Goal: Task Accomplishment & Management: Manage account settings

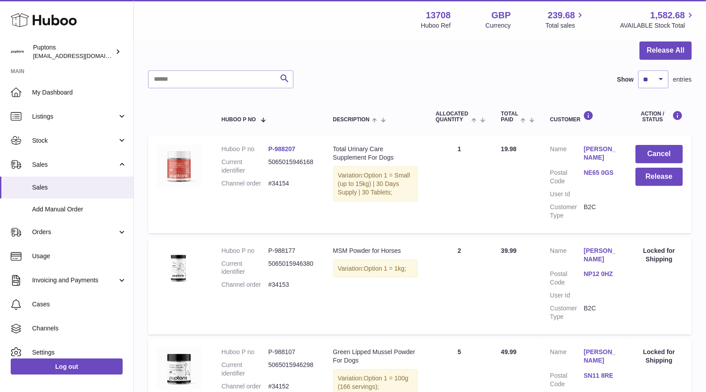
click at [54, 24] on use at bounding box center [44, 20] width 66 height 14
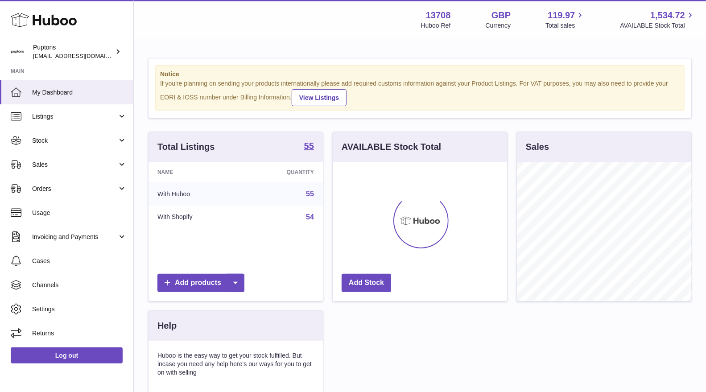
scroll to position [139, 174]
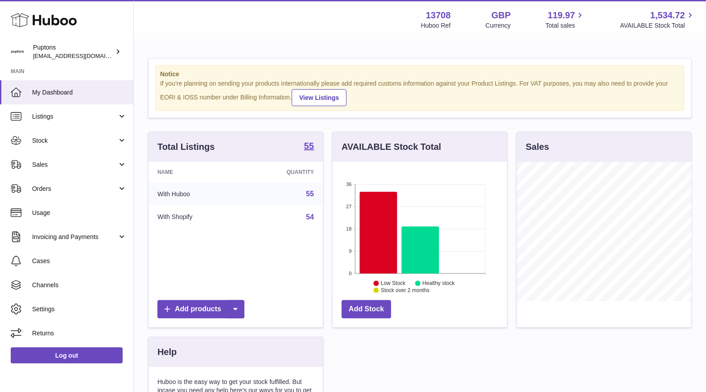
click at [68, 172] on link "Sales" at bounding box center [66, 165] width 133 height 24
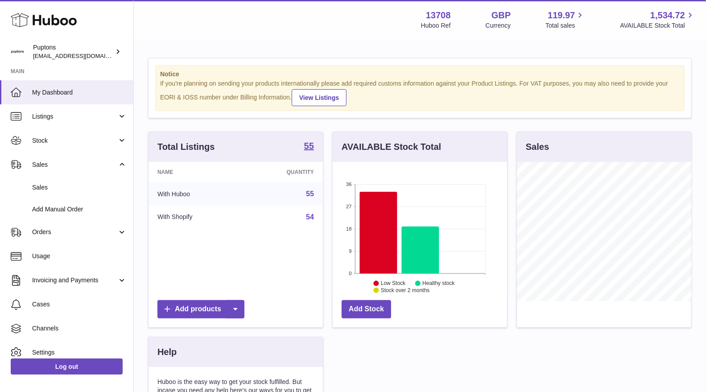
click at [66, 193] on link "Sales" at bounding box center [66, 188] width 133 height 22
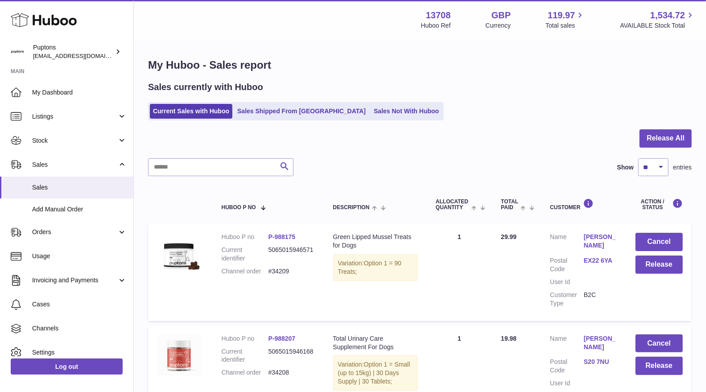
click at [371, 108] on link "Sales Not With Huboo" at bounding box center [406, 111] width 71 height 15
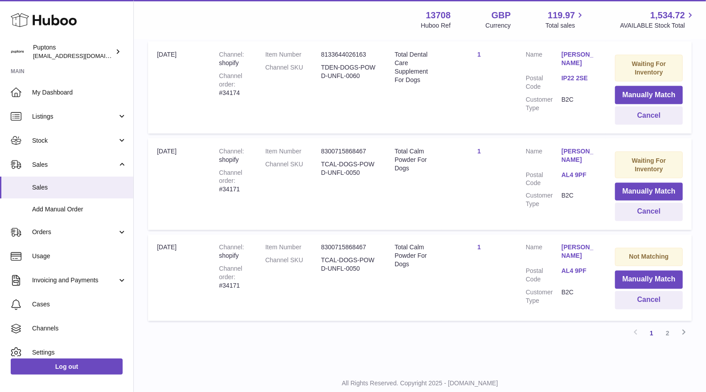
scroll to position [890, 0]
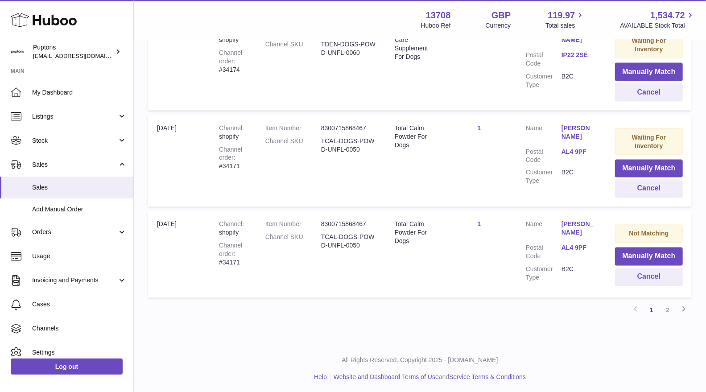
click at [665, 306] on link "2" at bounding box center [668, 311] width 16 height 16
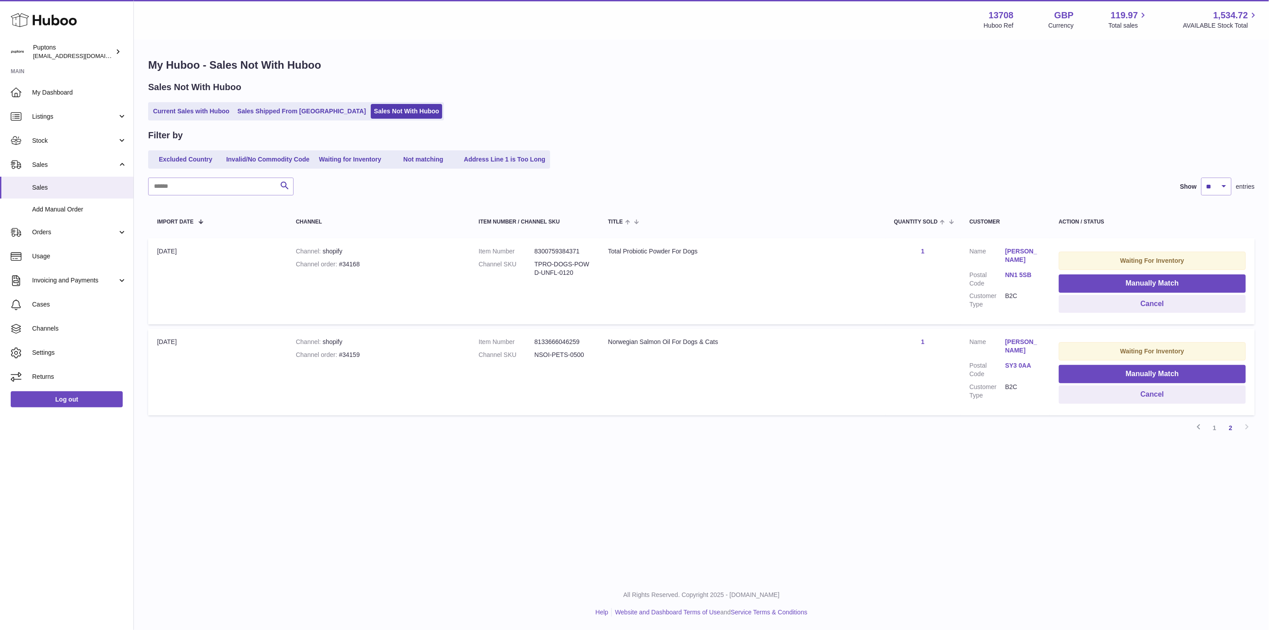
click at [706, 392] on link "1" at bounding box center [1215, 428] width 16 height 16
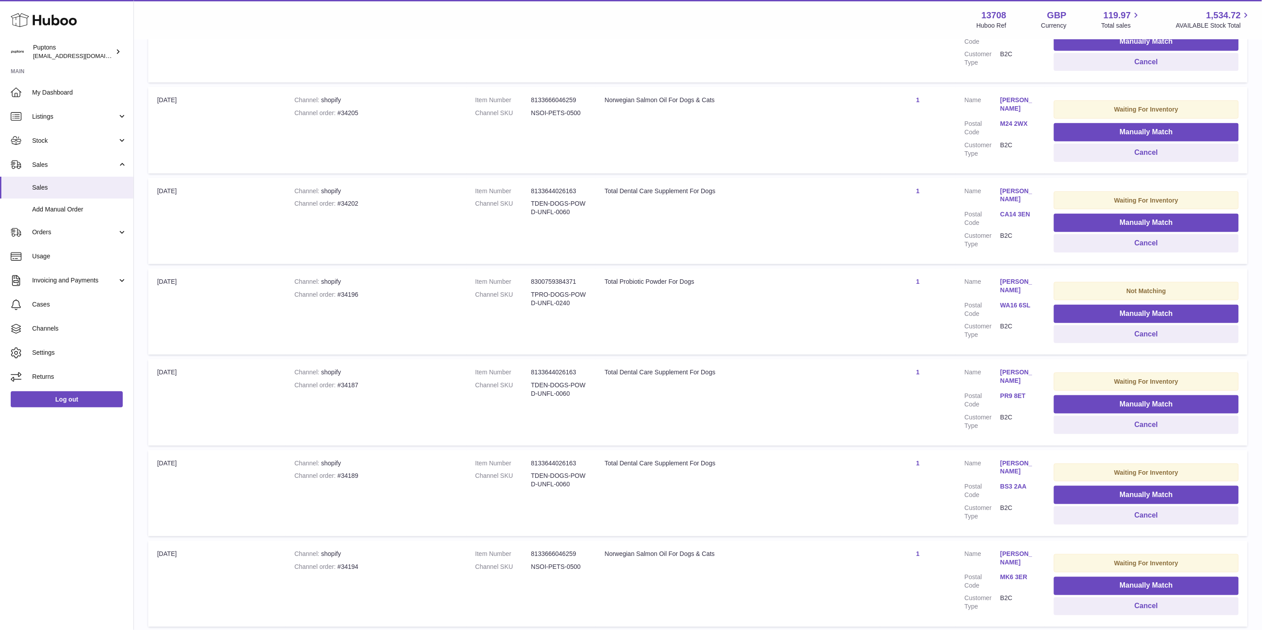
scroll to position [297, 0]
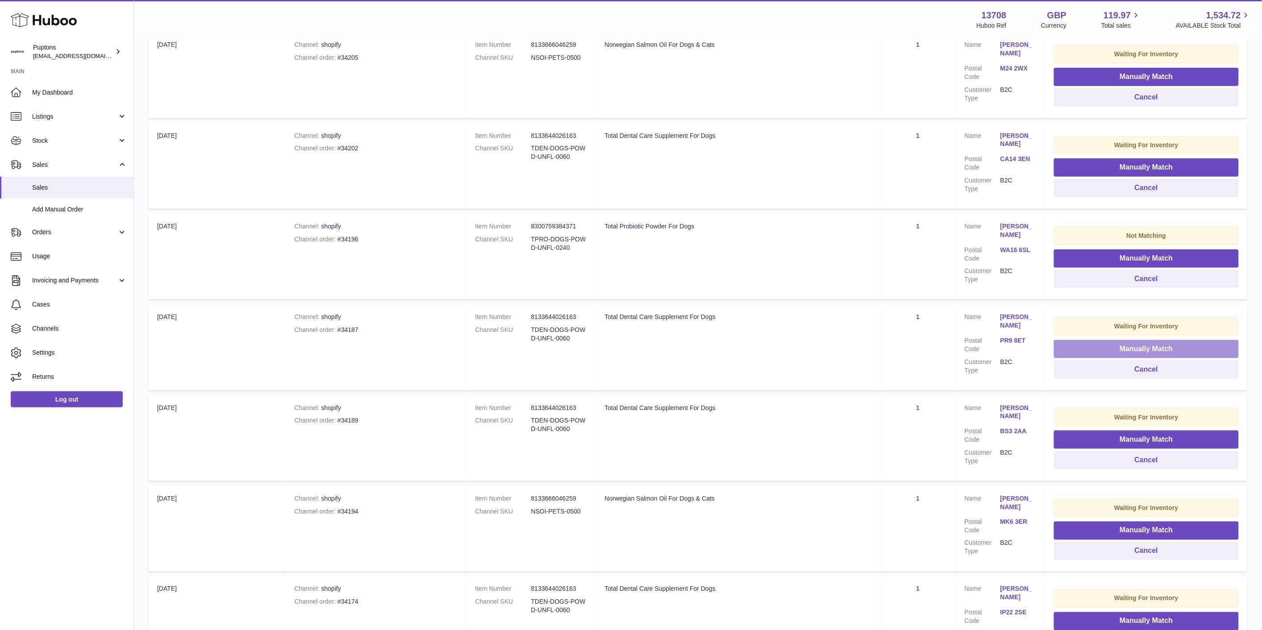
click at [706, 346] on button "Manually Match" at bounding box center [1146, 349] width 185 height 18
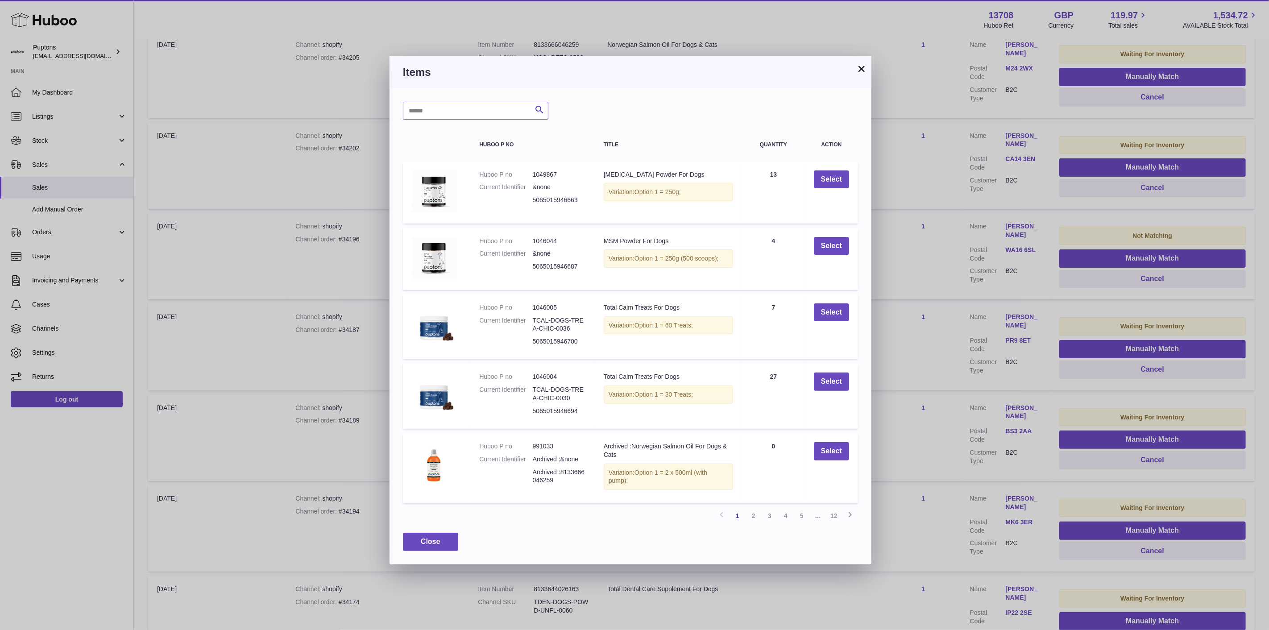
click at [494, 113] on input "text" at bounding box center [475, 111] width 145 height 18
type input "******"
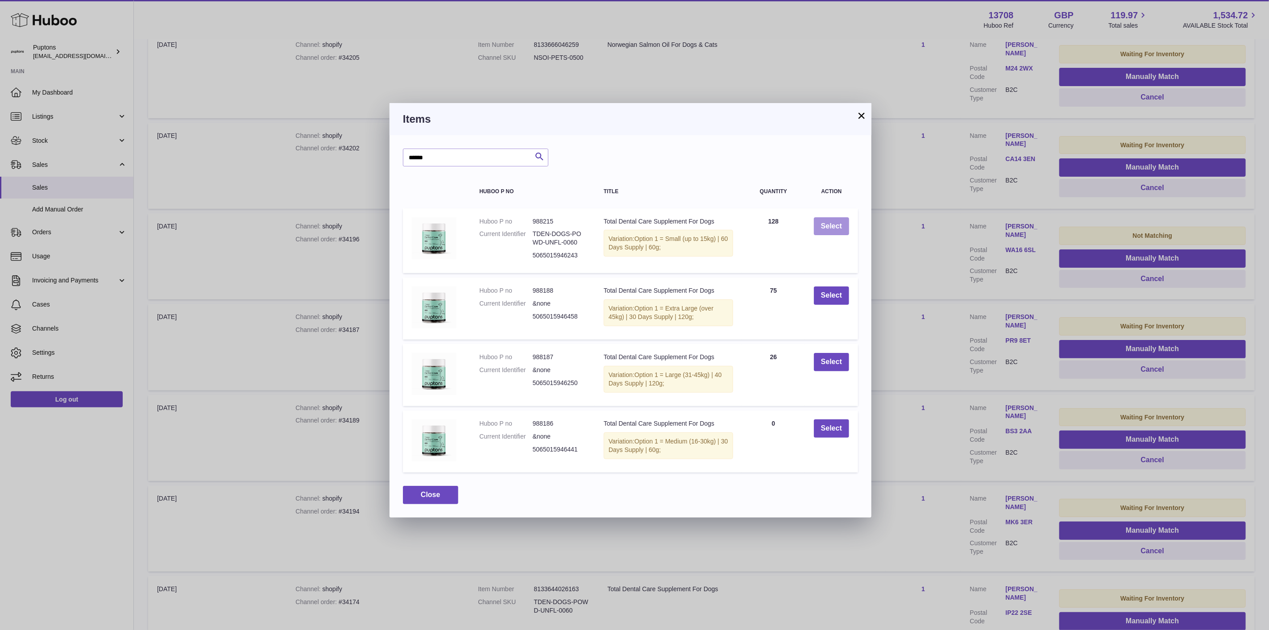
click at [706, 234] on button "Select" at bounding box center [831, 226] width 35 height 18
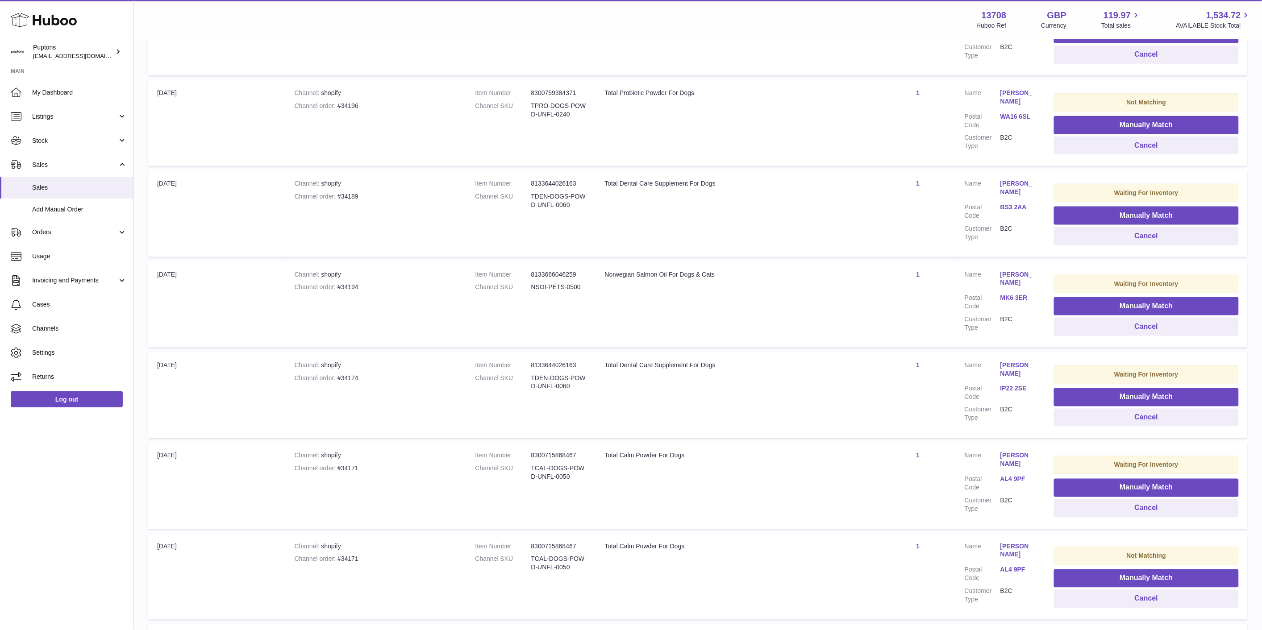
scroll to position [446, 0]
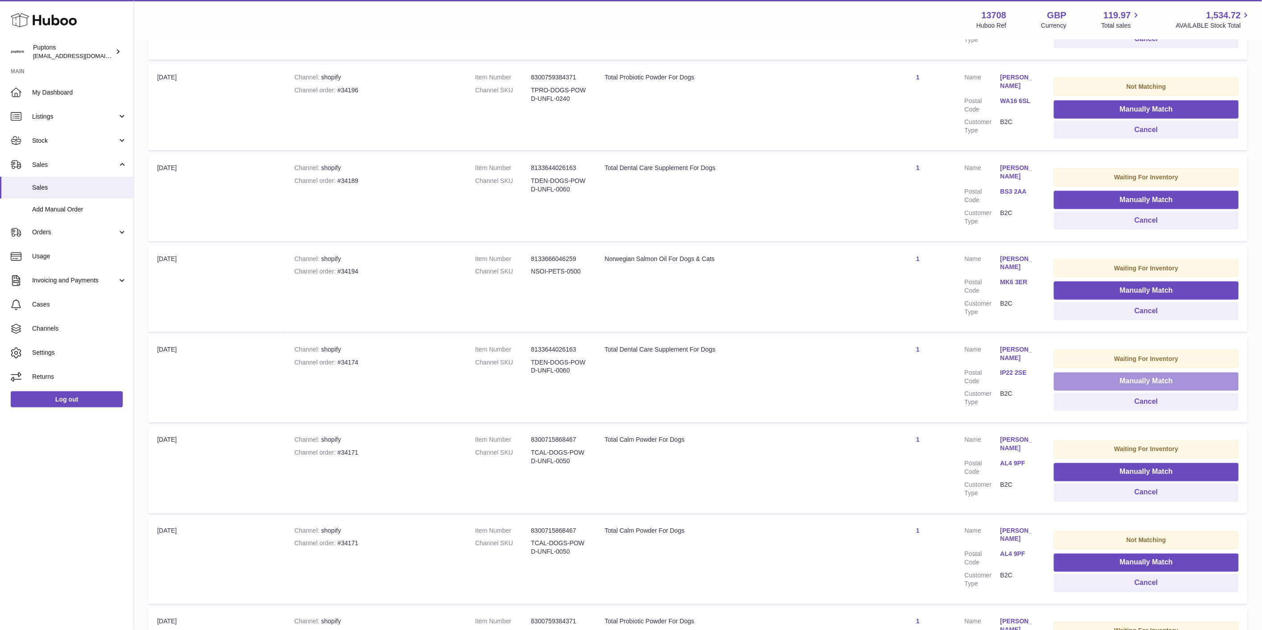
drag, startPoint x: 1123, startPoint y: 382, endPoint x: 1114, endPoint y: 382, distance: 8.5
click at [706, 382] on button "Manually Match" at bounding box center [1146, 382] width 185 height 18
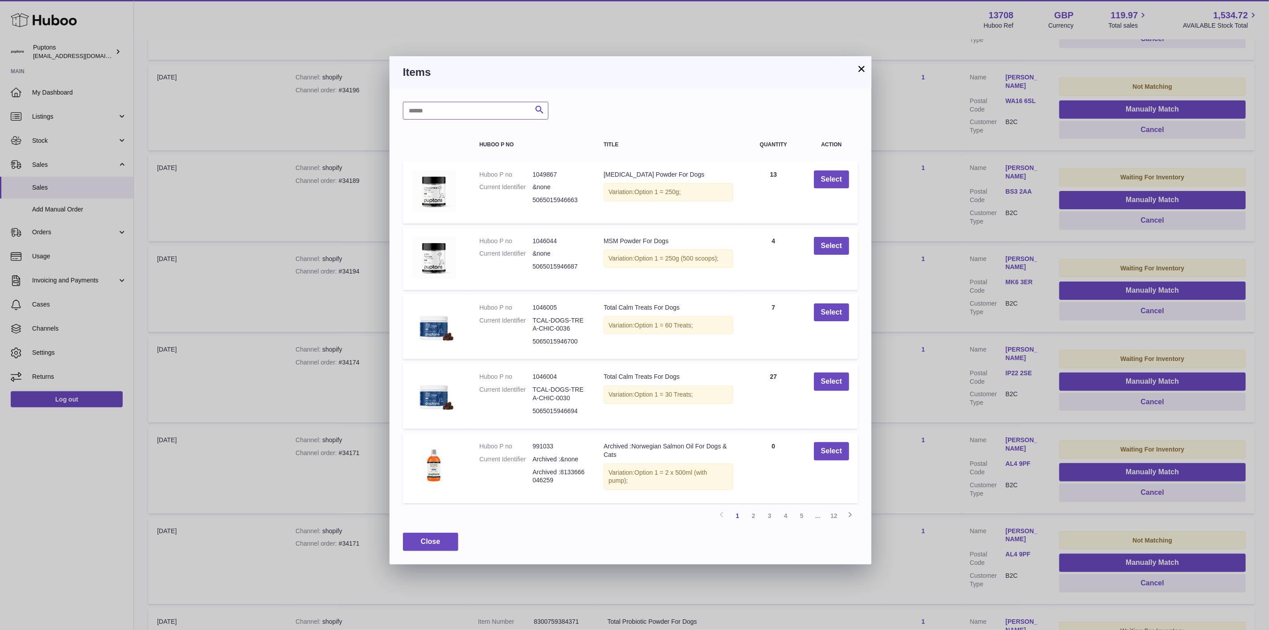
click at [485, 116] on input "text" at bounding box center [475, 111] width 145 height 18
type input "******"
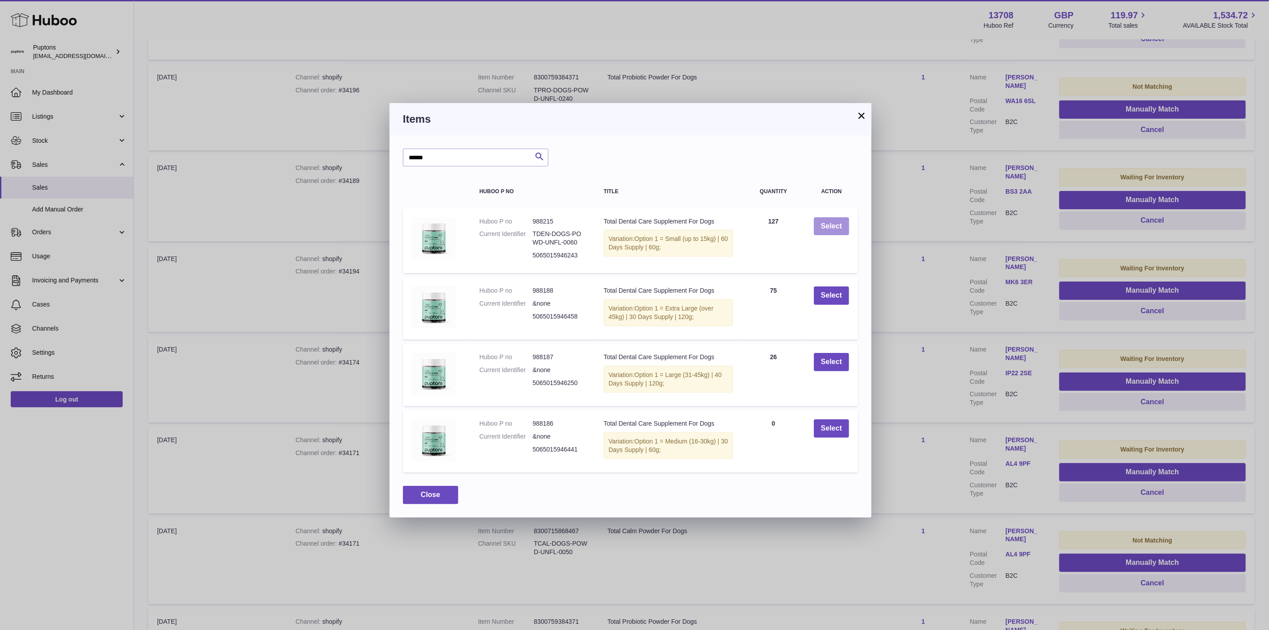
click at [706, 226] on button "Select" at bounding box center [831, 226] width 35 height 18
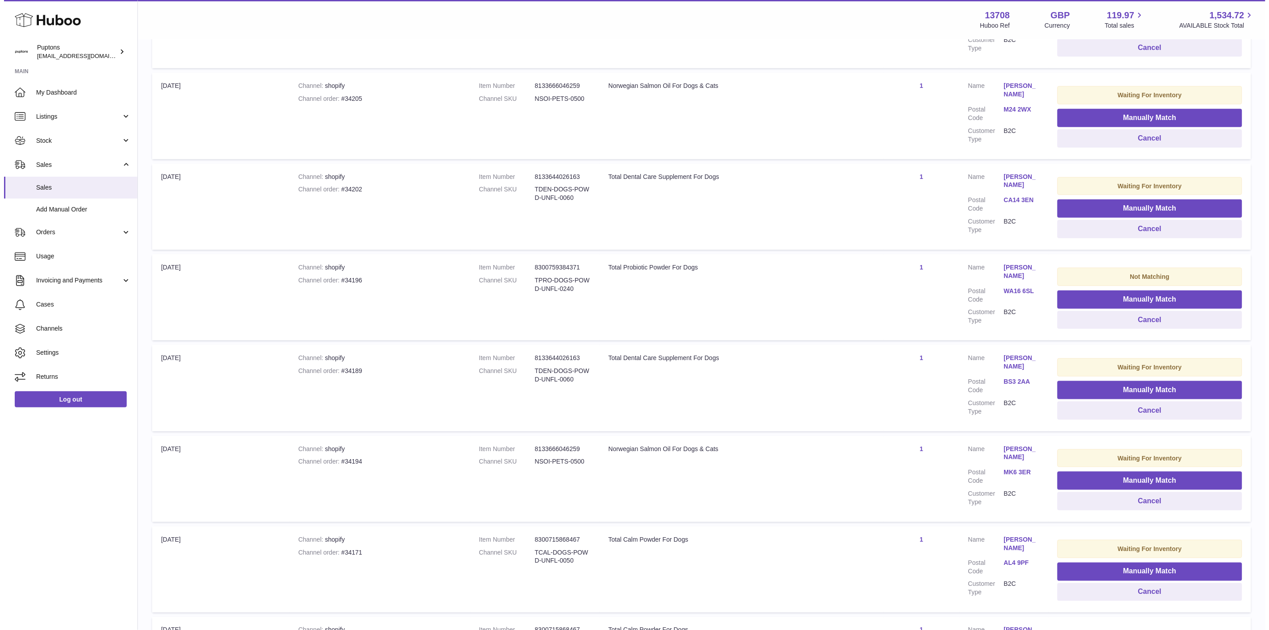
scroll to position [238, 0]
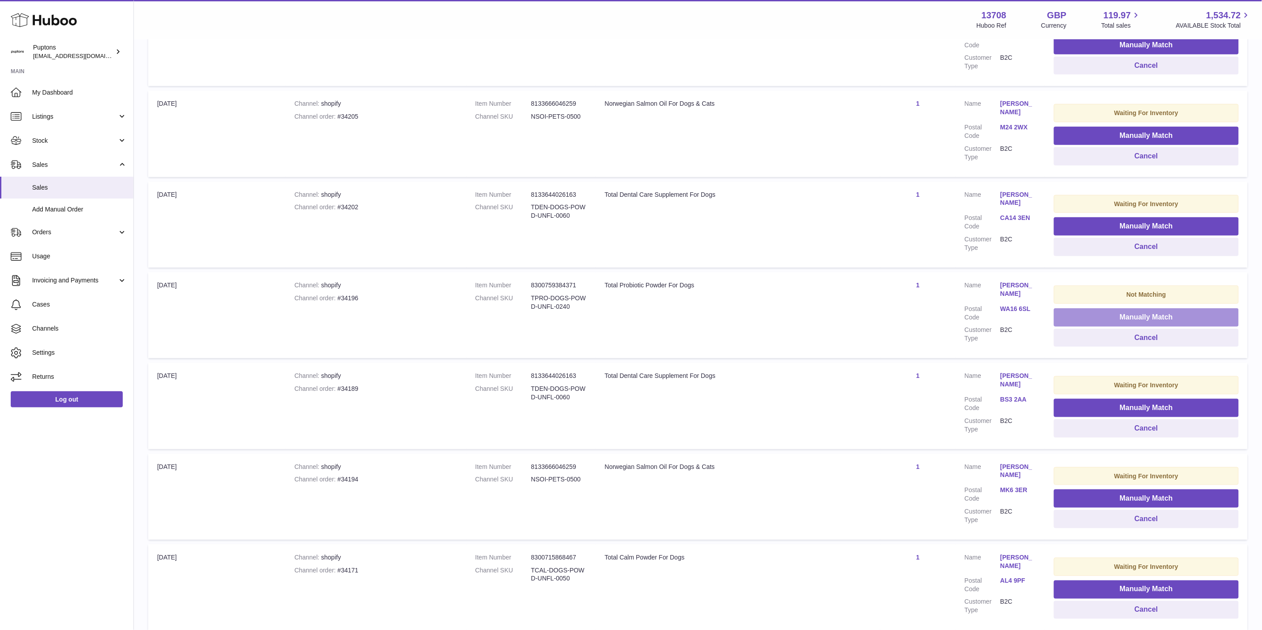
click at [706, 313] on button "Manually Match" at bounding box center [1146, 317] width 185 height 18
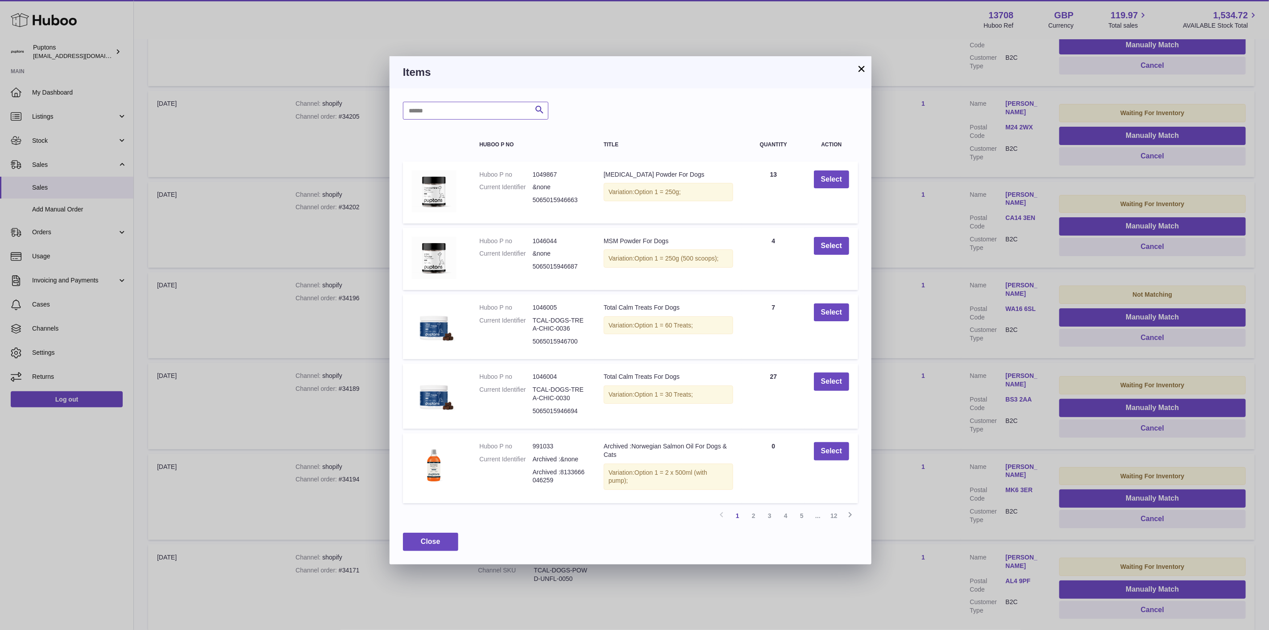
click at [438, 113] on input "text" at bounding box center [475, 111] width 145 height 18
type input "*********"
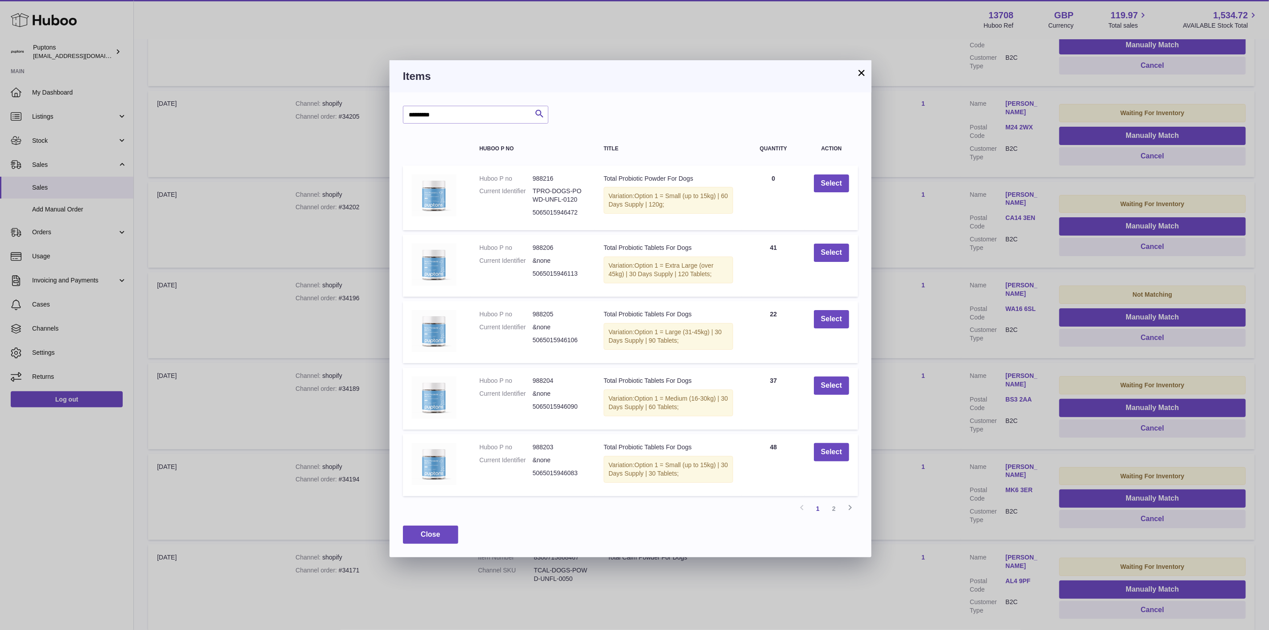
click at [706, 392] on link "2" at bounding box center [834, 509] width 16 height 16
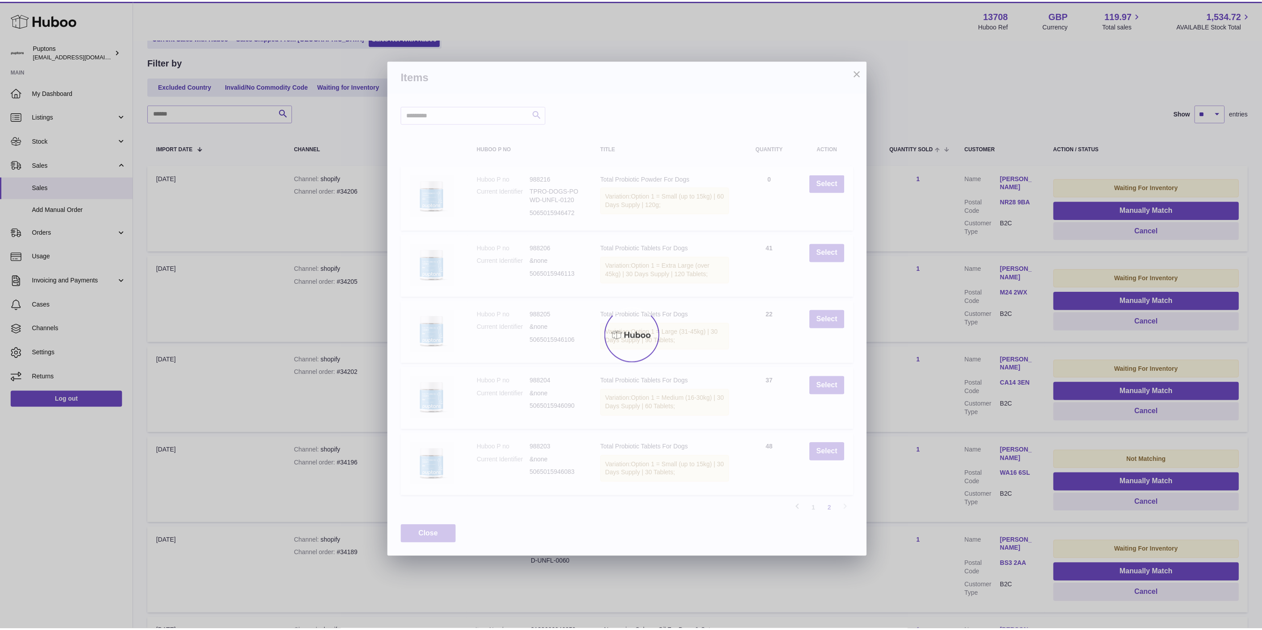
scroll to position [40, 0]
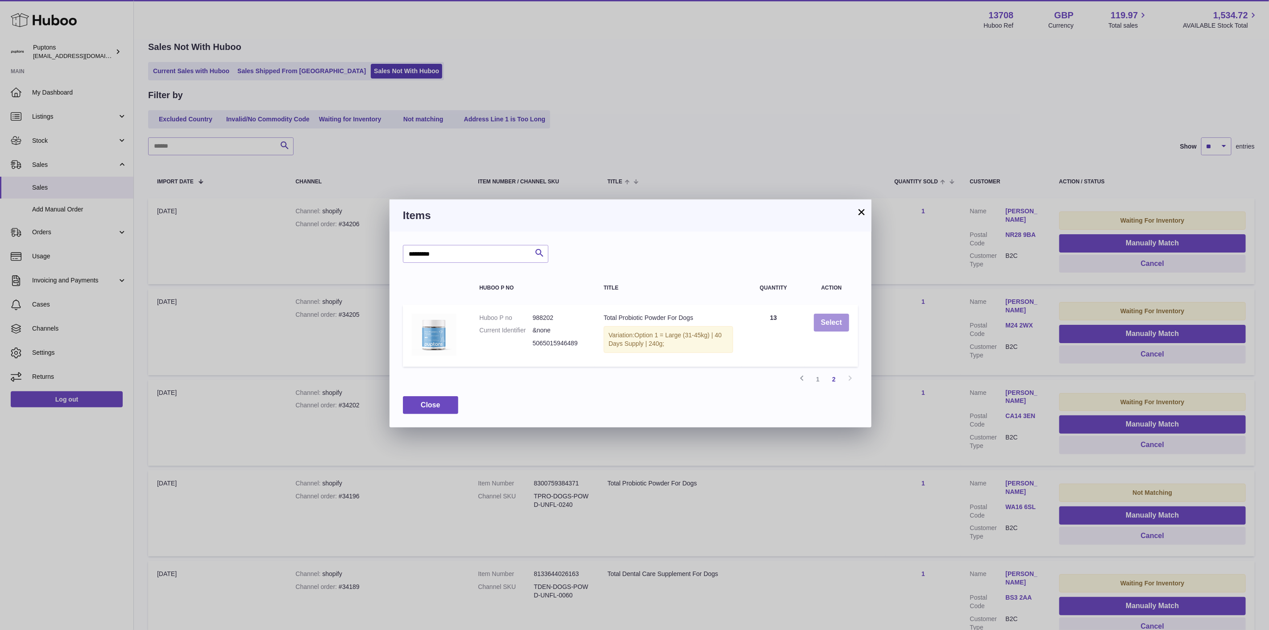
click at [706, 322] on button "Select" at bounding box center [831, 323] width 35 height 18
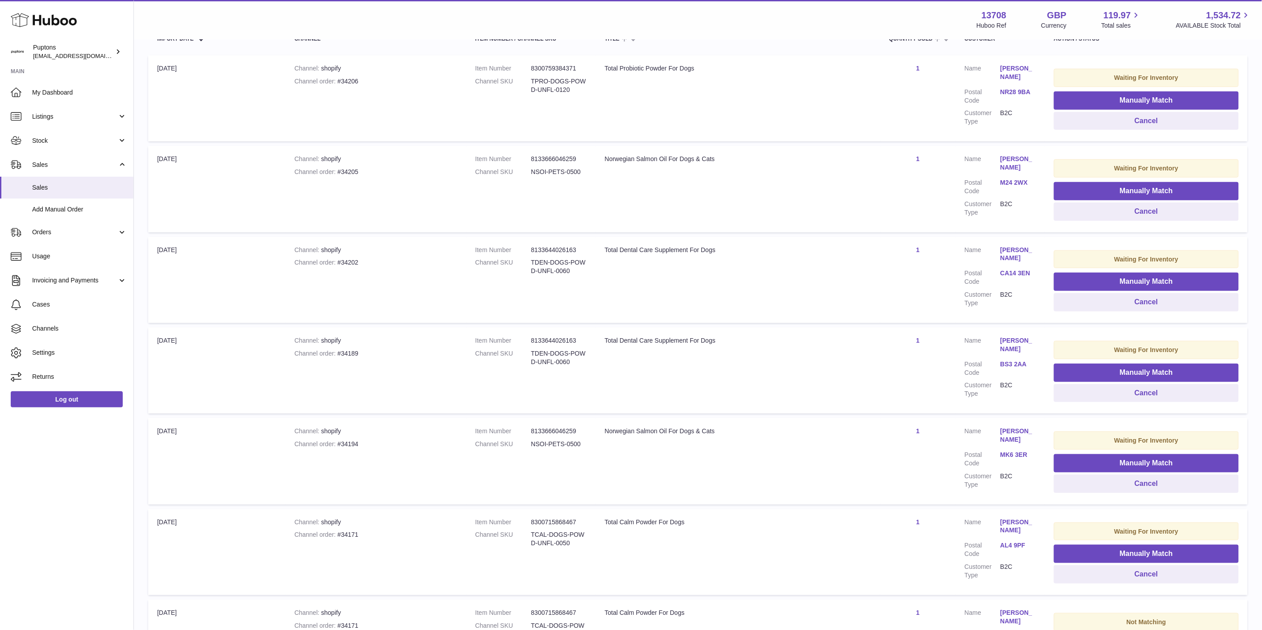
scroll to position [238, 0]
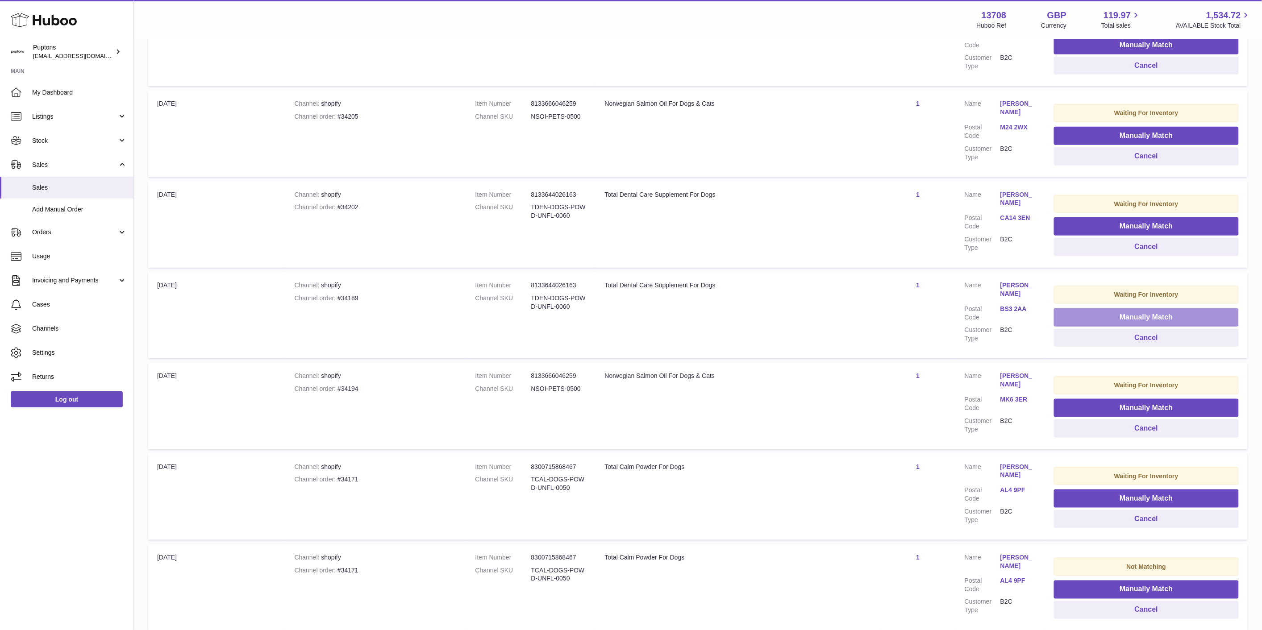
click at [706, 317] on button "Manually Match" at bounding box center [1146, 317] width 185 height 18
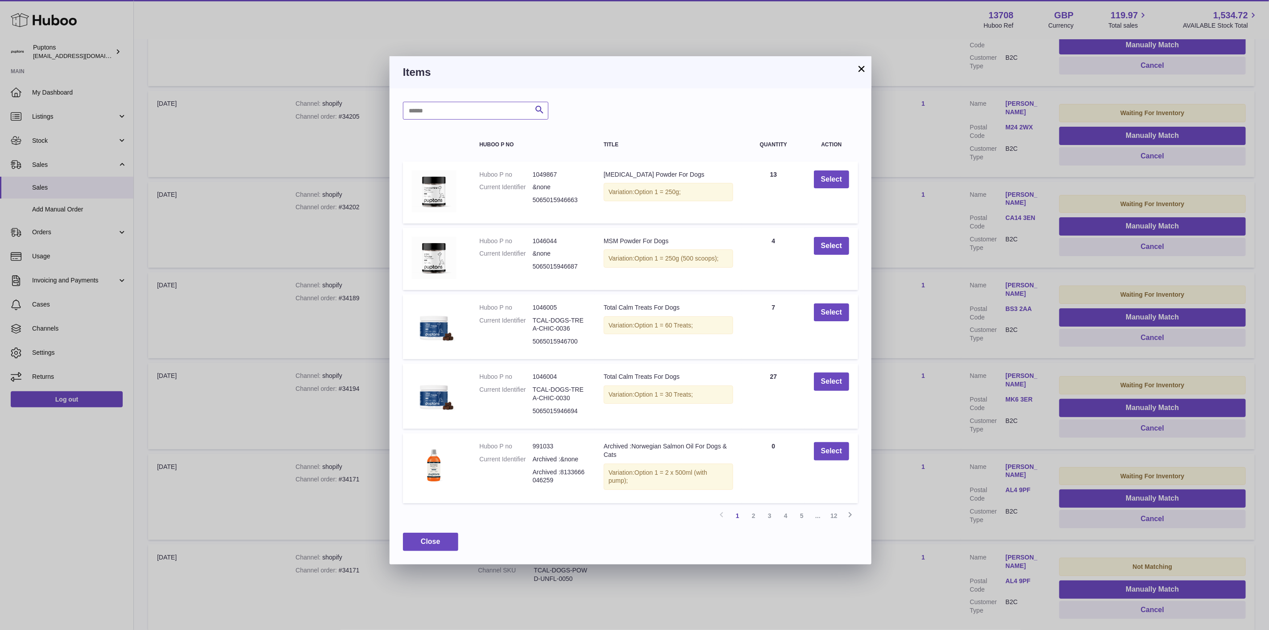
click at [478, 112] on input "text" at bounding box center [475, 111] width 145 height 18
type input "******"
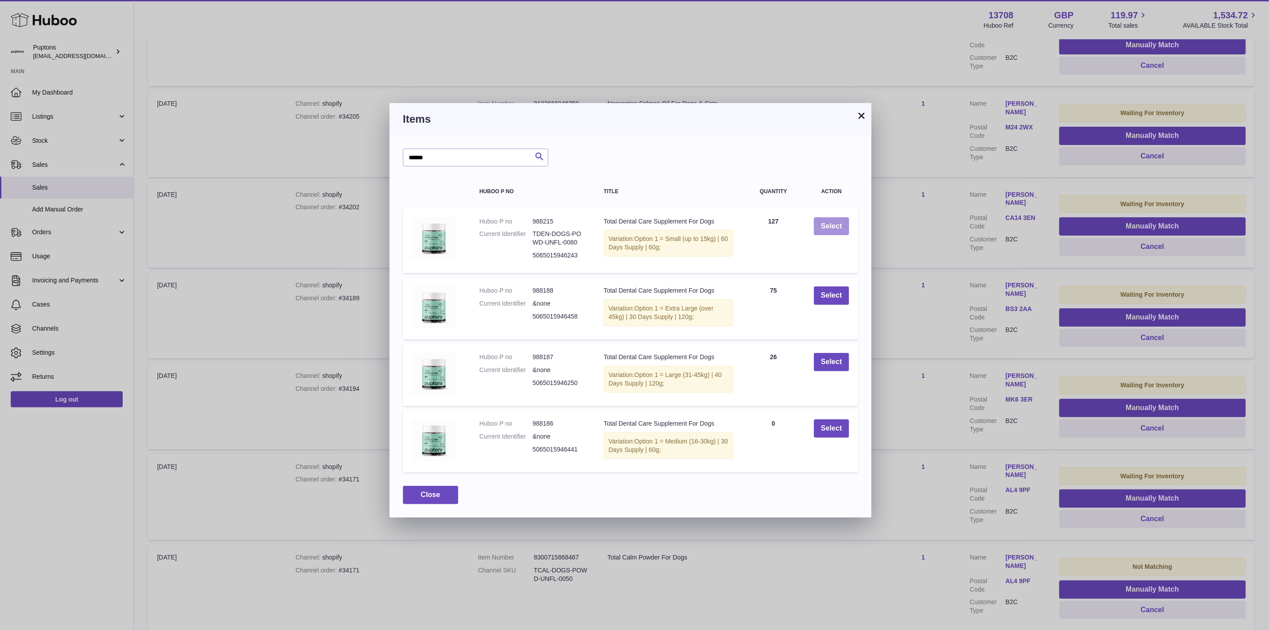
click at [706, 233] on button "Select" at bounding box center [831, 226] width 35 height 18
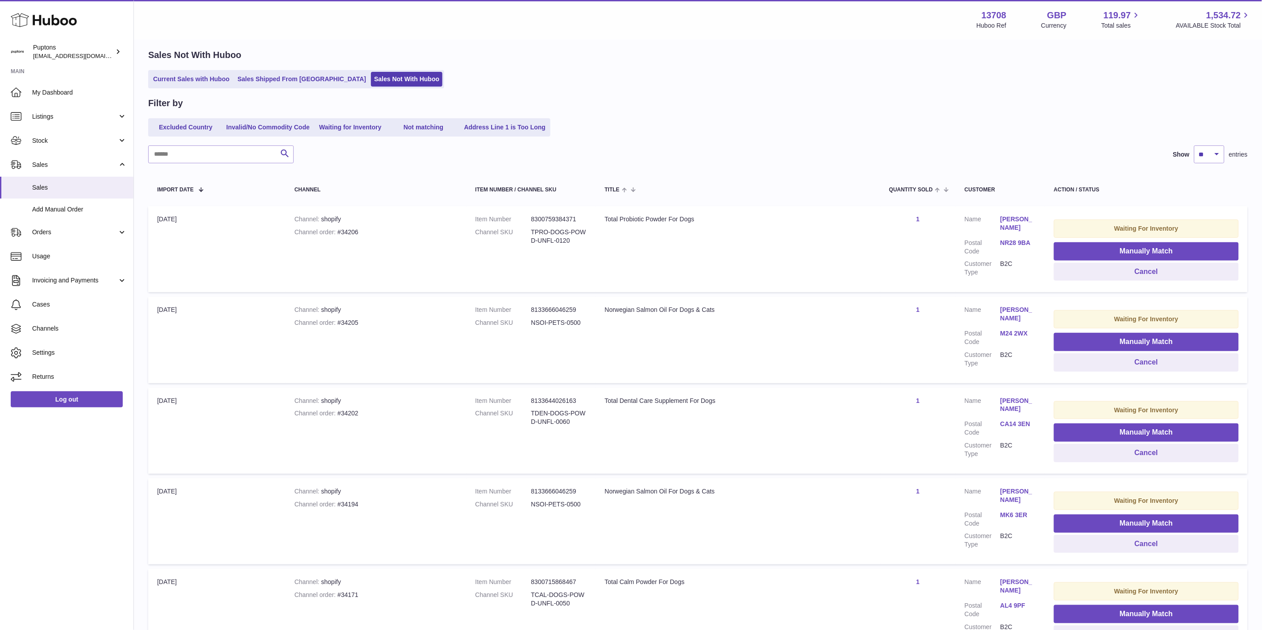
scroll to position [50, 0]
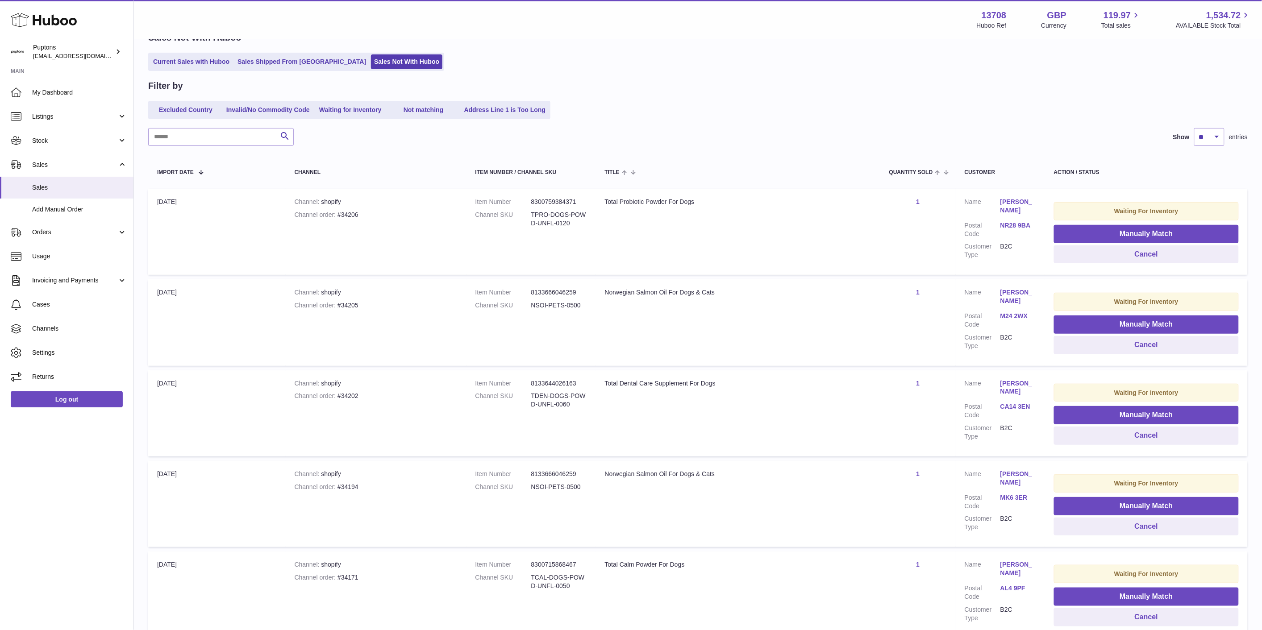
click at [348, 305] on div "Channel order #34205" at bounding box center [376, 305] width 163 height 8
copy div "34205"
click at [706, 344] on button "Cancel" at bounding box center [1146, 345] width 185 height 18
click at [706, 328] on button "Manually Match" at bounding box center [1146, 324] width 185 height 18
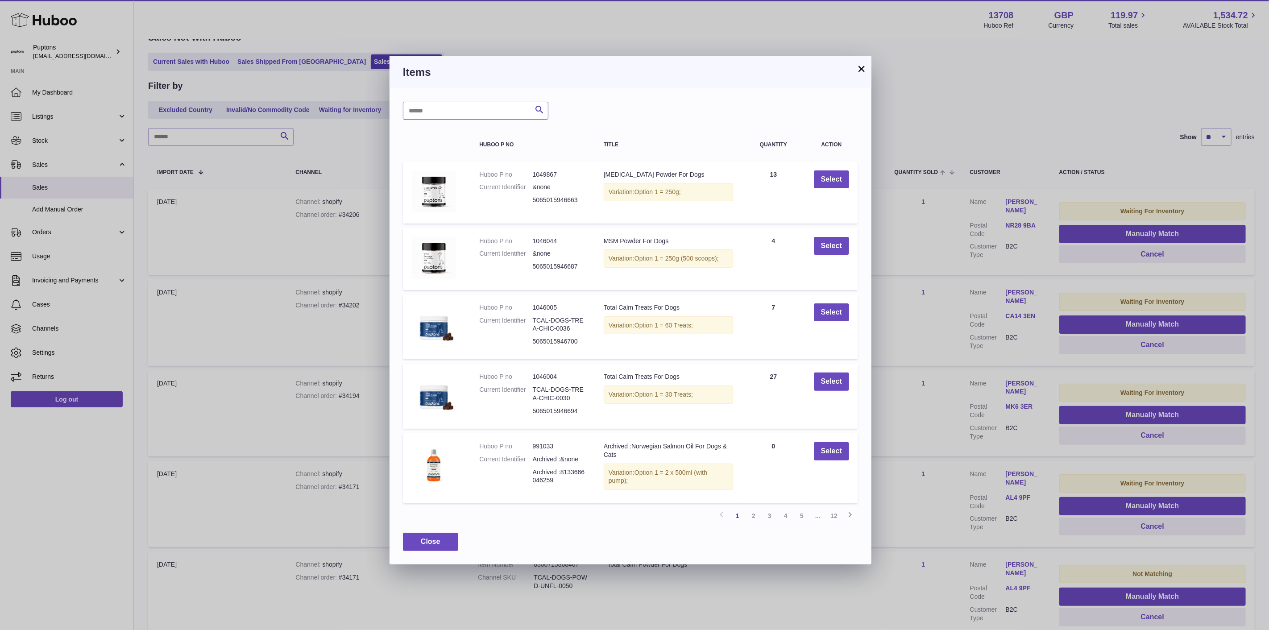
click at [473, 106] on input "text" at bounding box center [475, 111] width 145 height 18
type input "******"
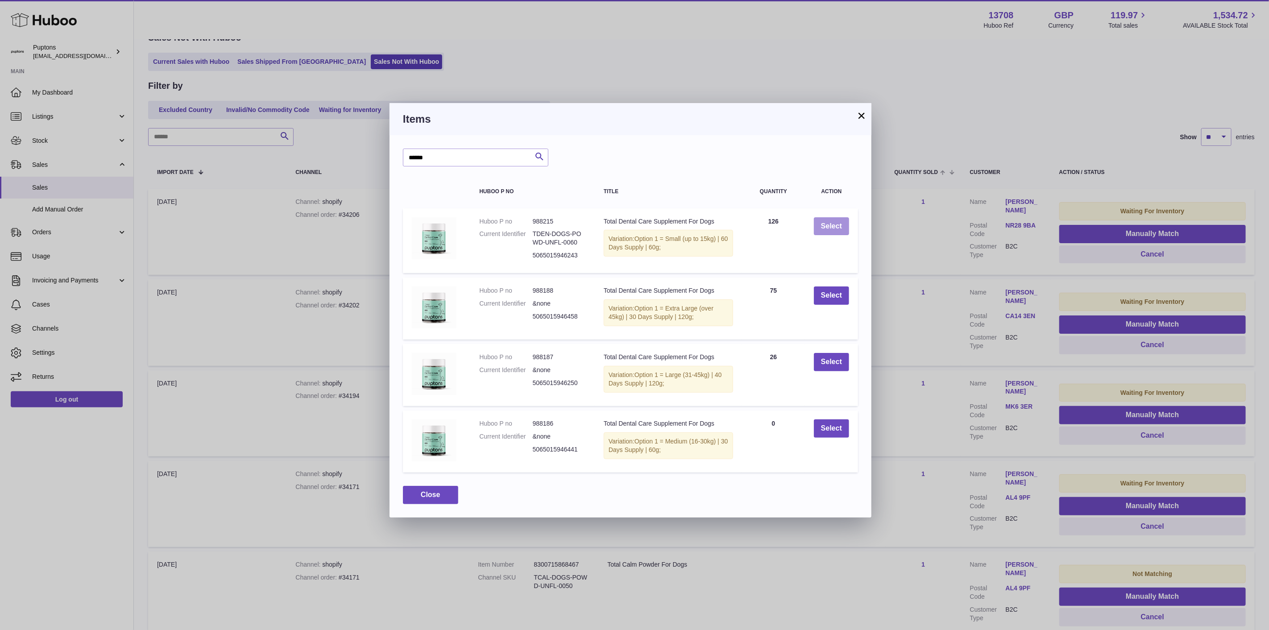
click at [706, 225] on button "Select" at bounding box center [831, 226] width 35 height 18
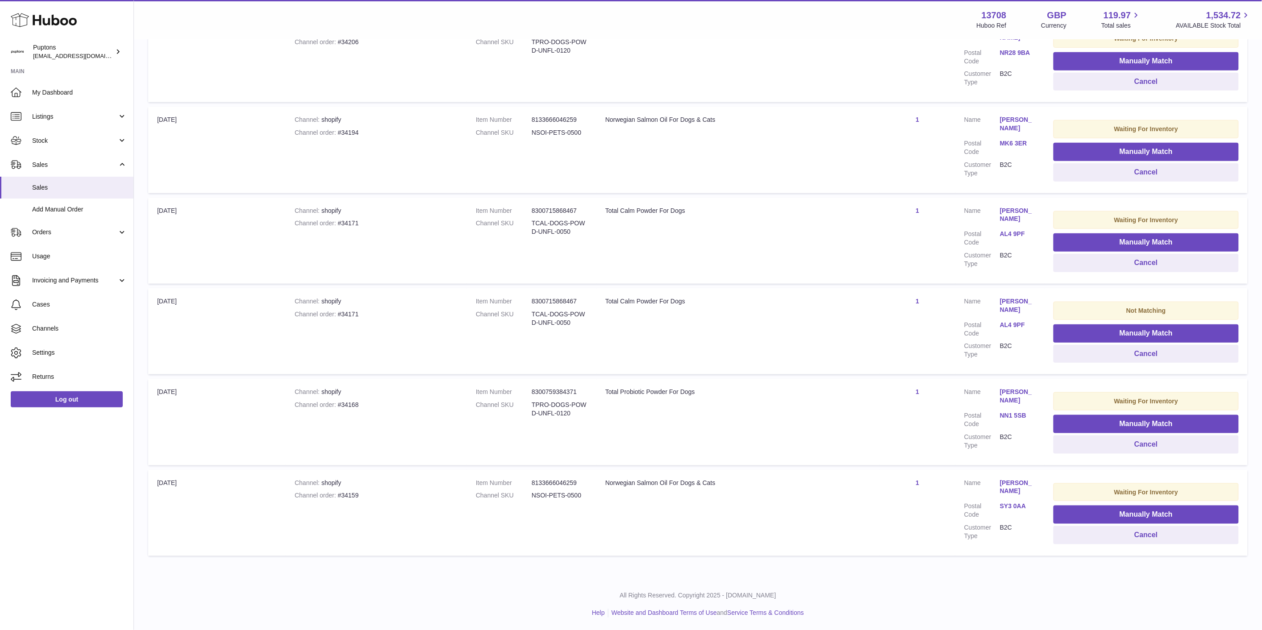
scroll to position [74, 0]
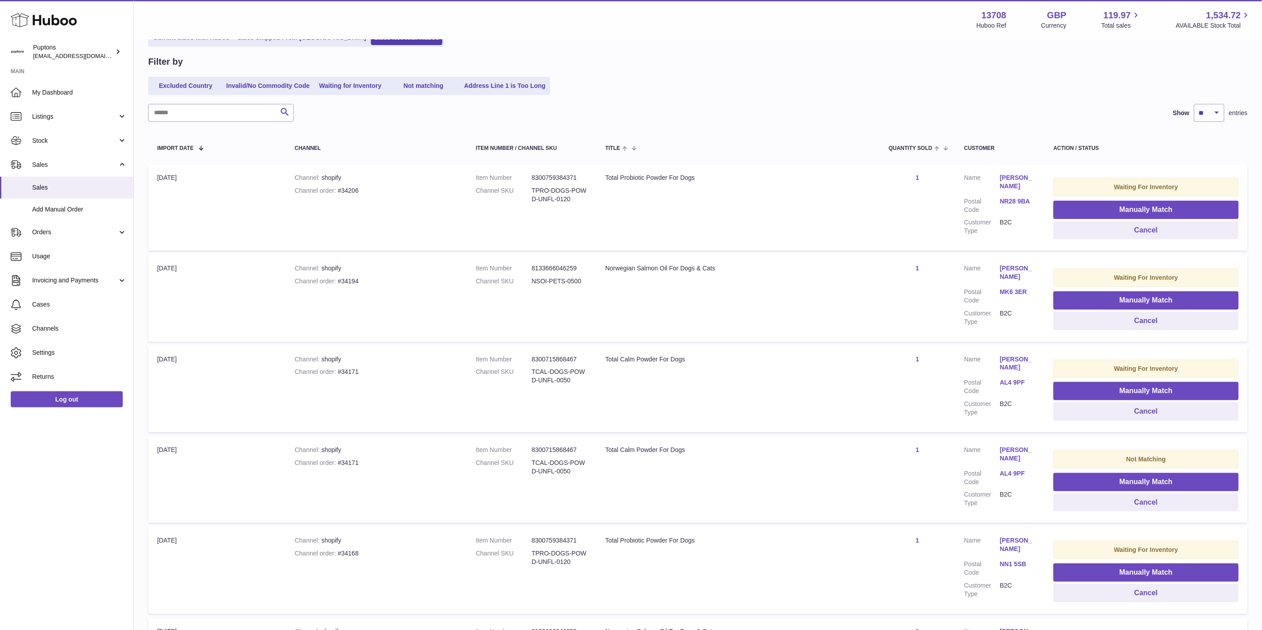
click at [342, 282] on div "Channel order #34194" at bounding box center [376, 281] width 163 height 8
copy div "34194"
drag, startPoint x: 1128, startPoint y: 319, endPoint x: 1099, endPoint y: 319, distance: 29.0
click at [706, 319] on button "Cancel" at bounding box center [1145, 321] width 185 height 18
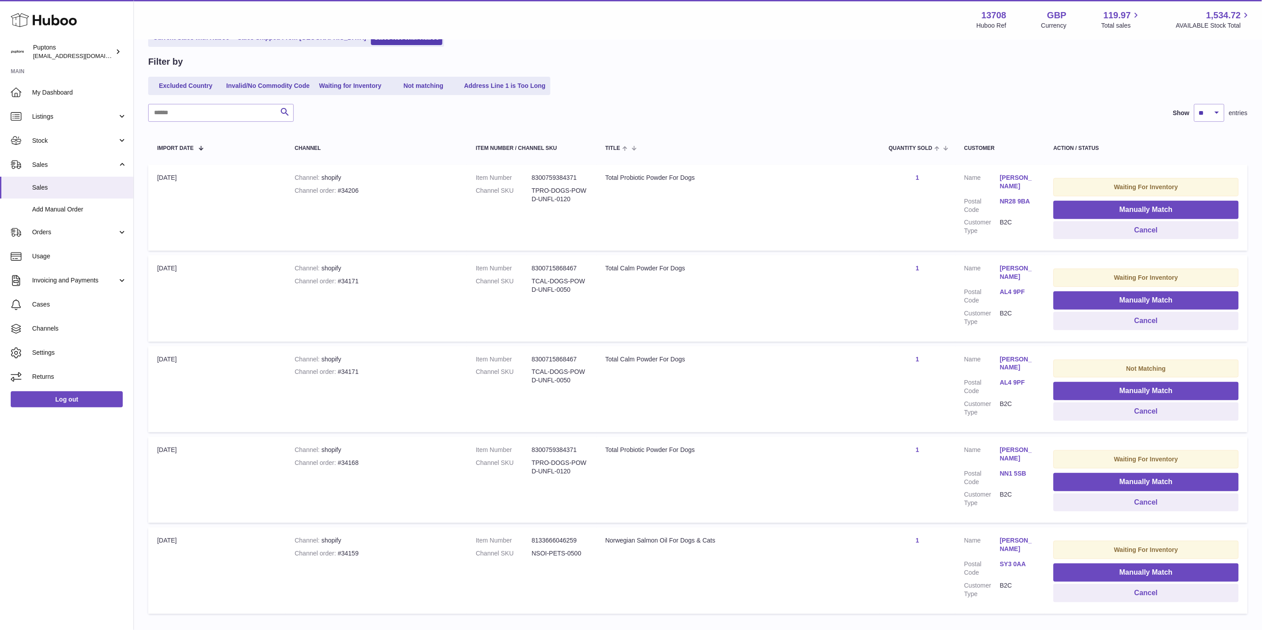
click at [46, 119] on span "Listings" at bounding box center [74, 116] width 85 height 8
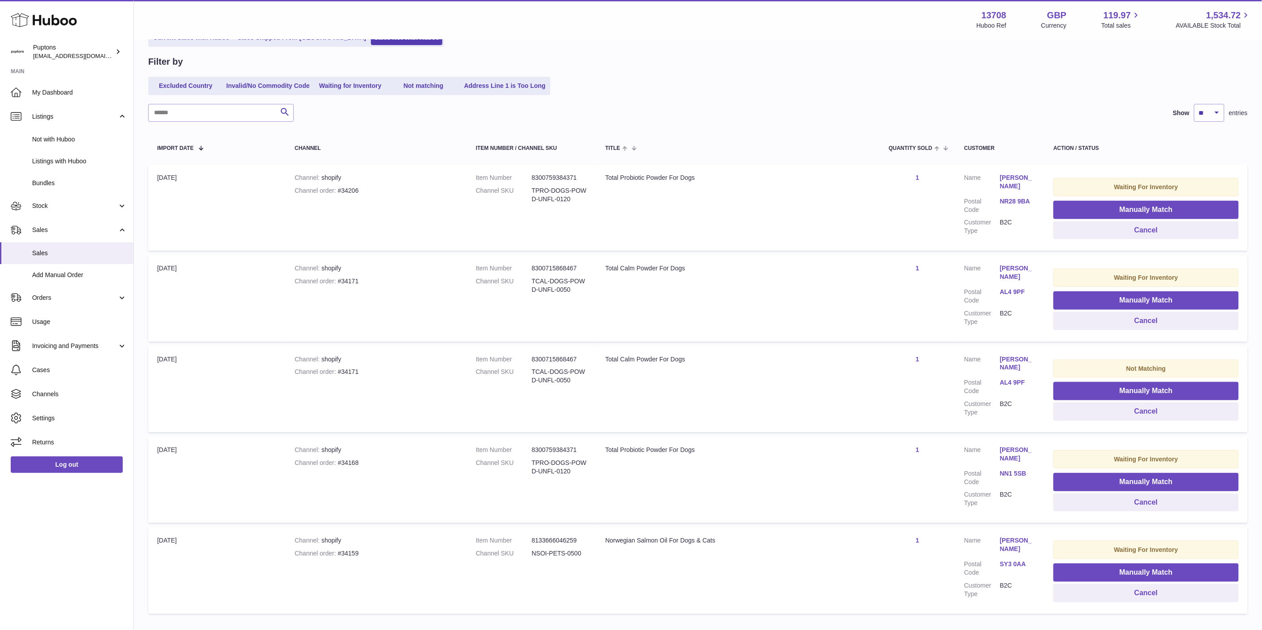
click at [48, 225] on link "Sales" at bounding box center [66, 230] width 133 height 24
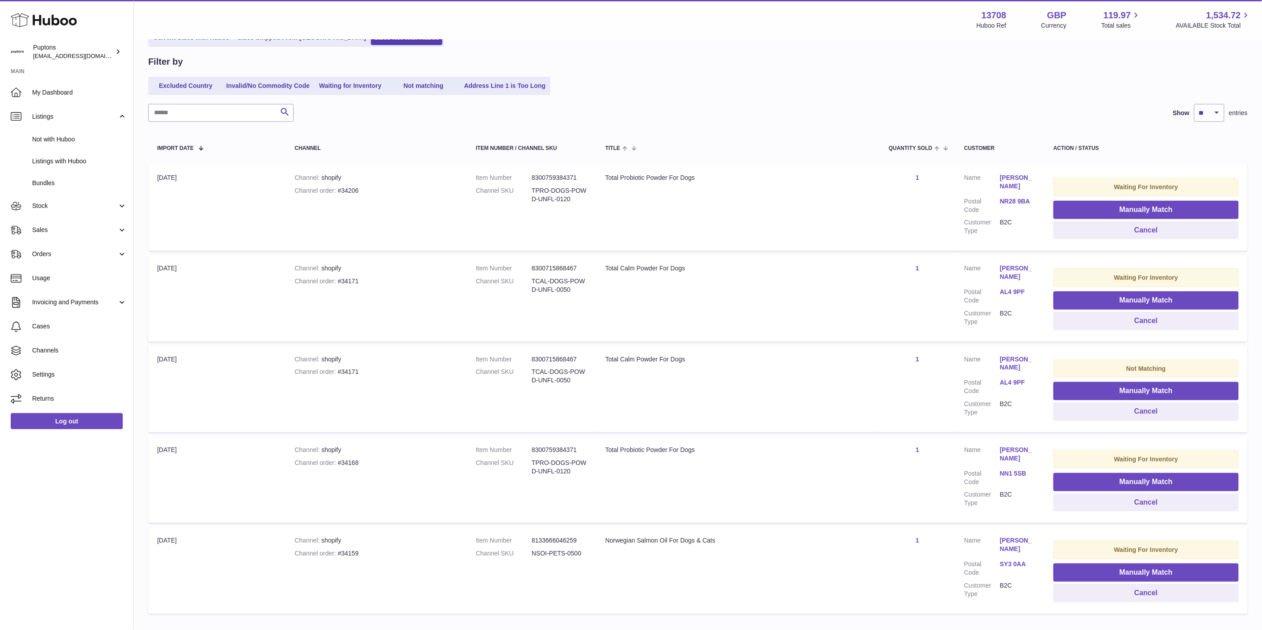
click at [50, 228] on span "Sales" at bounding box center [74, 230] width 85 height 8
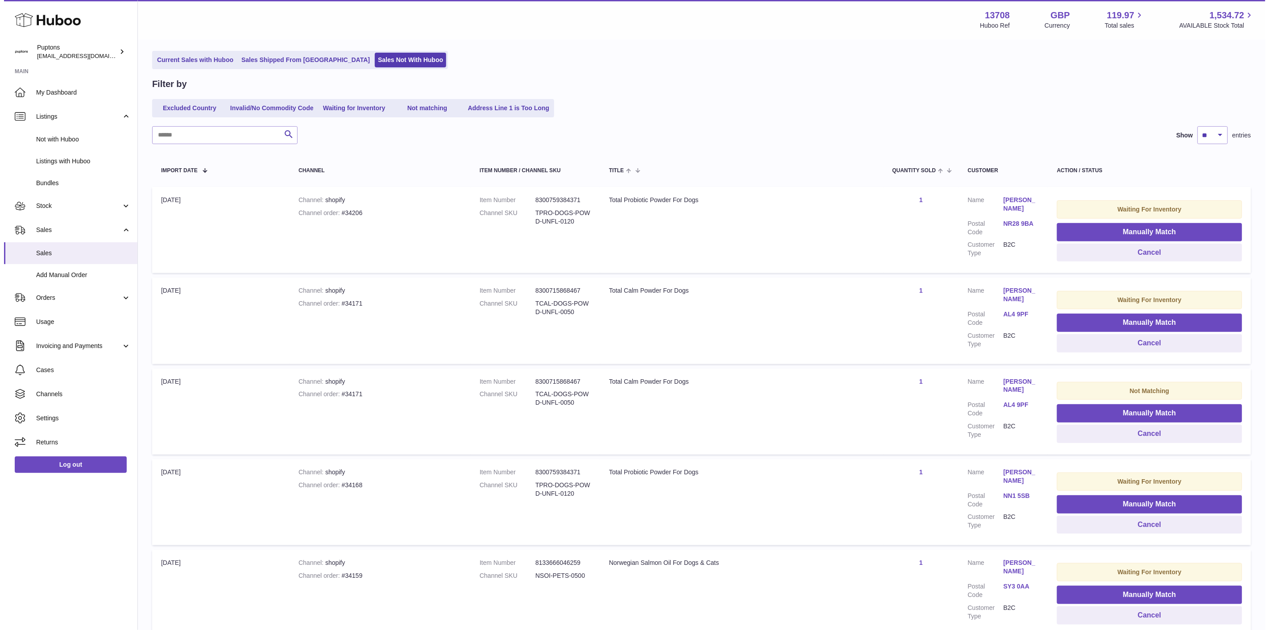
scroll to position [0, 0]
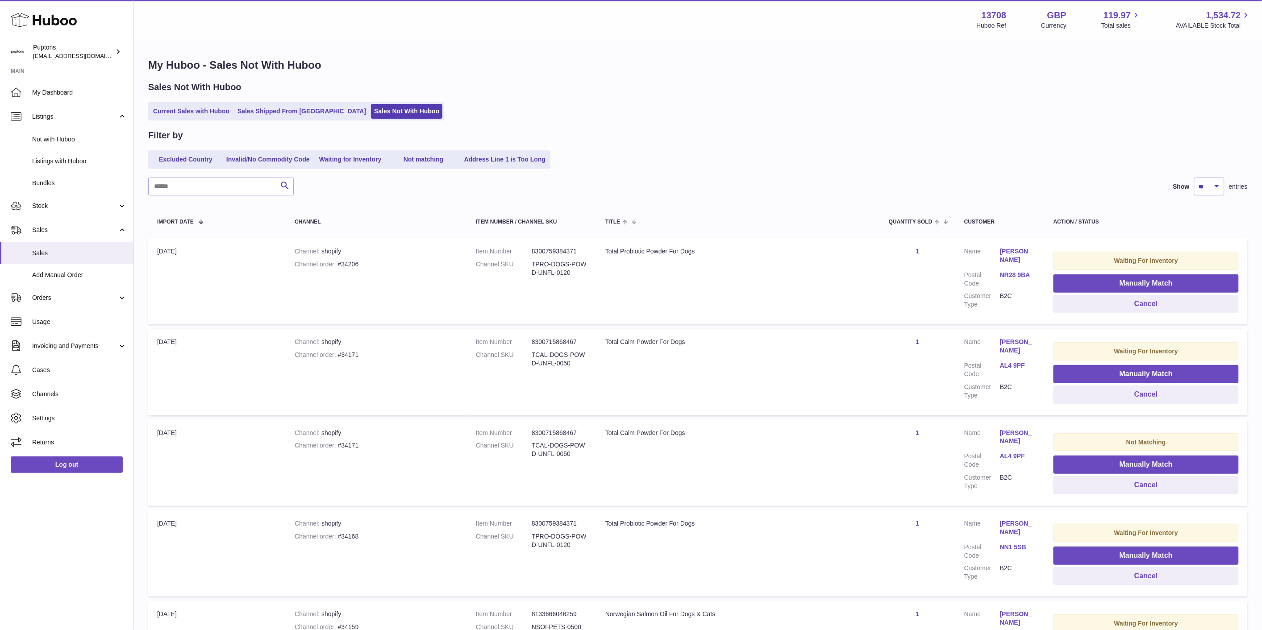
click at [173, 157] on link "Excluded Country" at bounding box center [185, 159] width 71 height 15
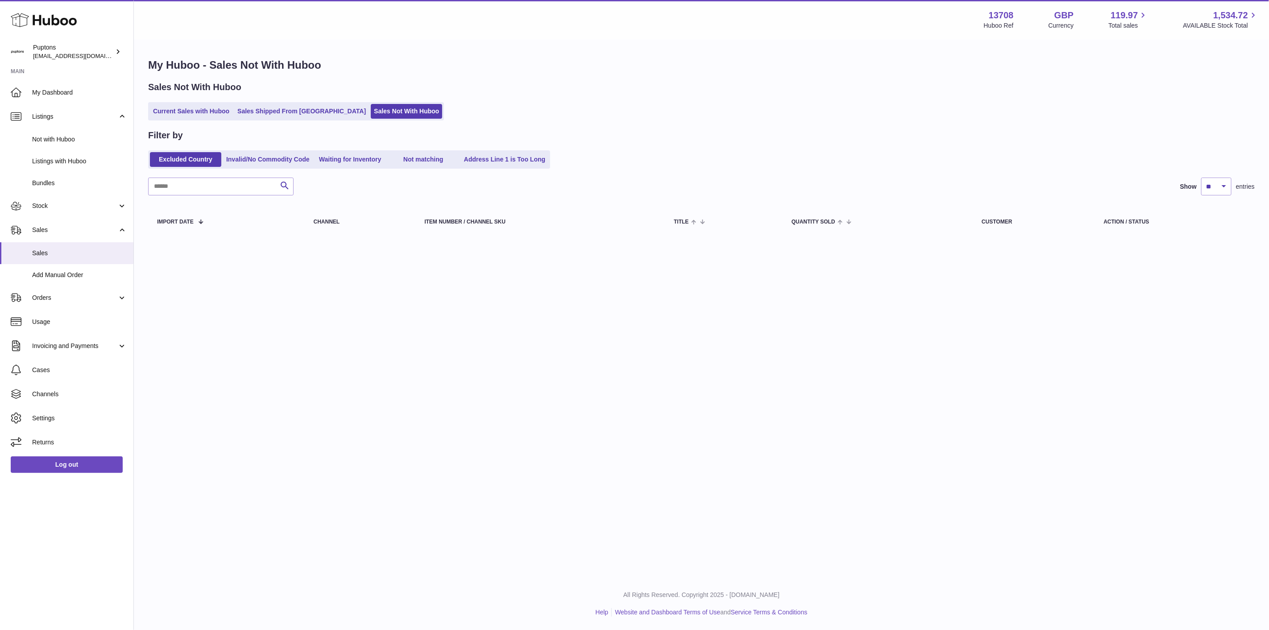
drag, startPoint x: 170, startPoint y: 123, endPoint x: 169, endPoint y: 117, distance: 5.5
click at [170, 122] on div "My Huboo - Sales Not With Huboo Sales Not With Huboo Current Sales with Huboo S…" at bounding box center [701, 148] width 1135 height 216
click at [169, 117] on link "Current Sales with Huboo" at bounding box center [191, 111] width 83 height 15
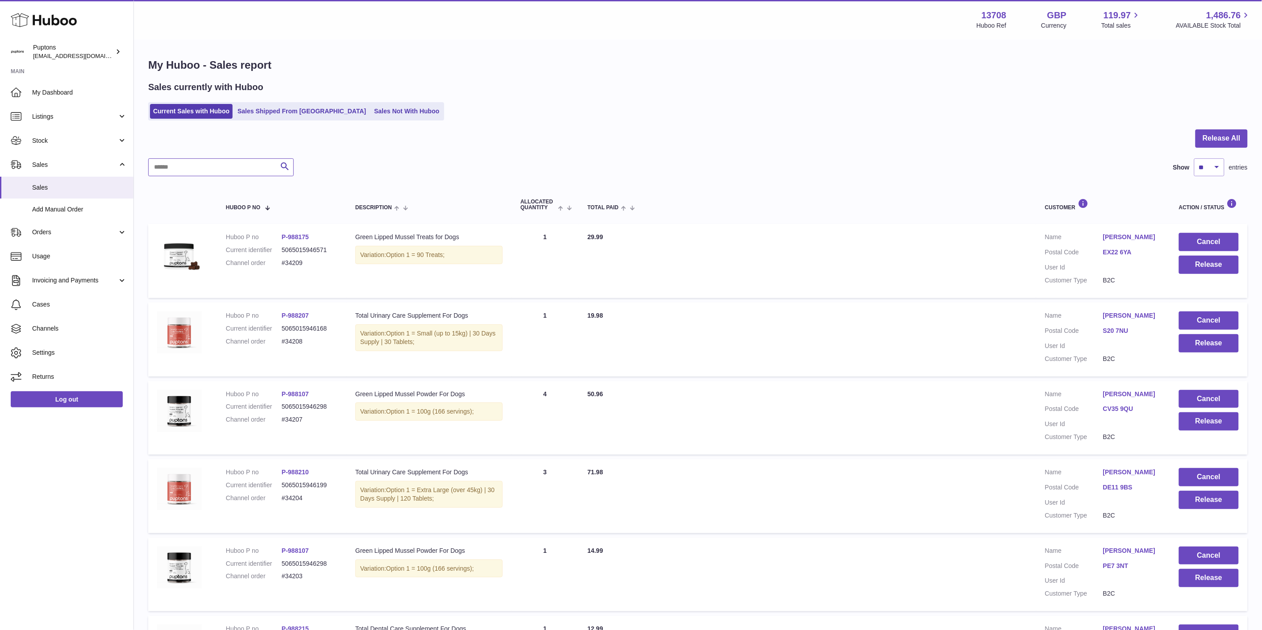
click at [213, 173] on input "text" at bounding box center [220, 167] width 145 height 18
paste input "*****"
type input "*****"
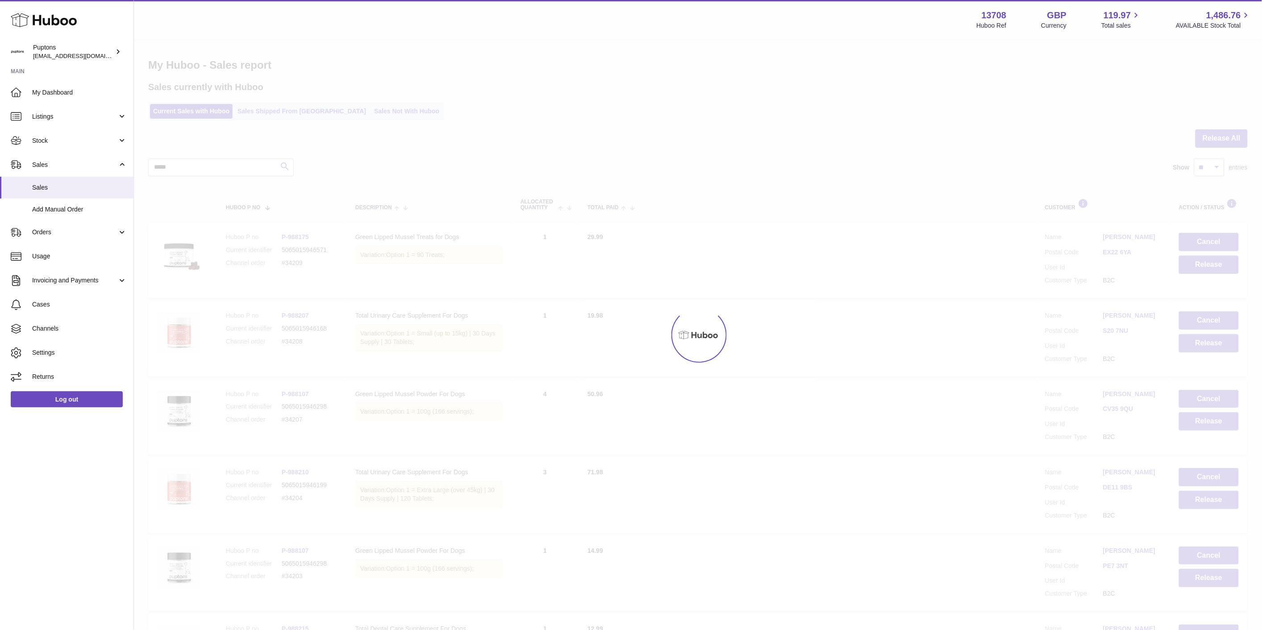
click at [284, 166] on div at bounding box center [698, 335] width 1128 height 590
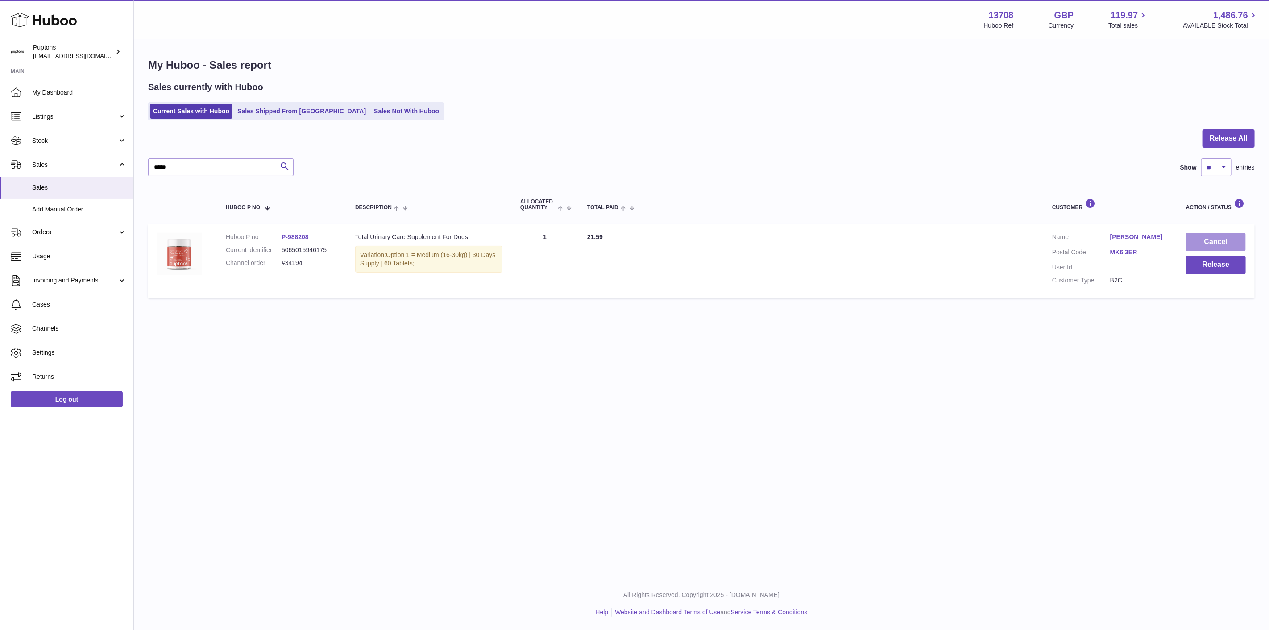
click at [1197, 243] on button "Cancel" at bounding box center [1216, 242] width 60 height 18
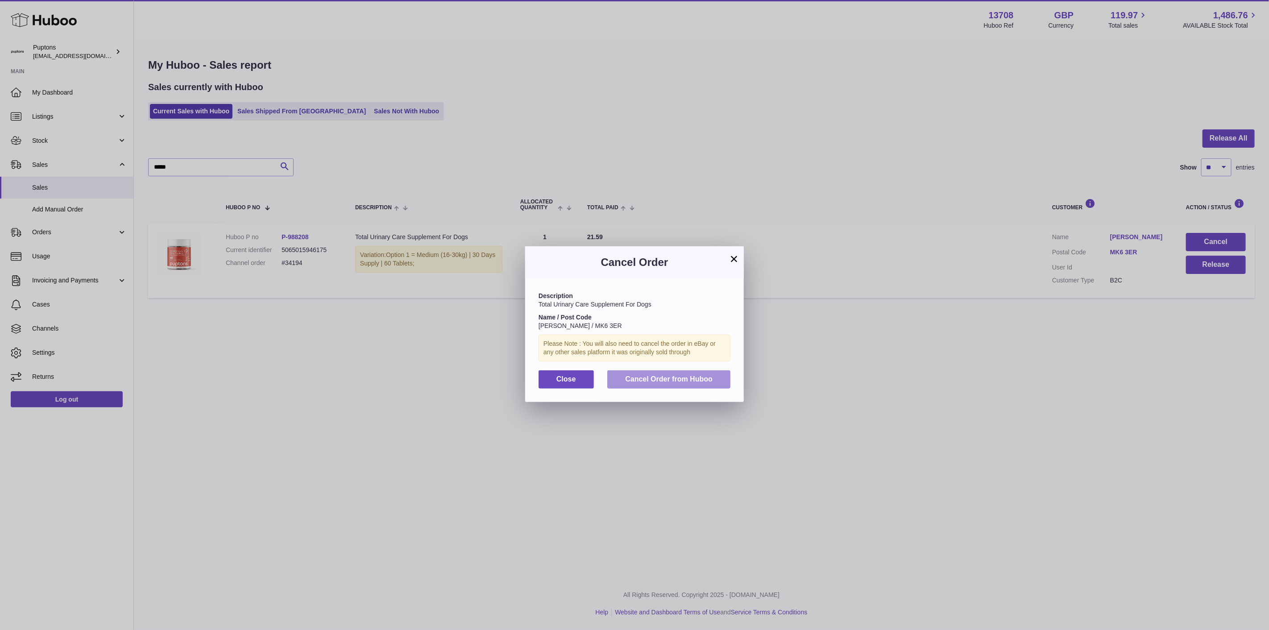
click at [708, 383] on span "Cancel Order from Huboo" at bounding box center [668, 379] width 87 height 8
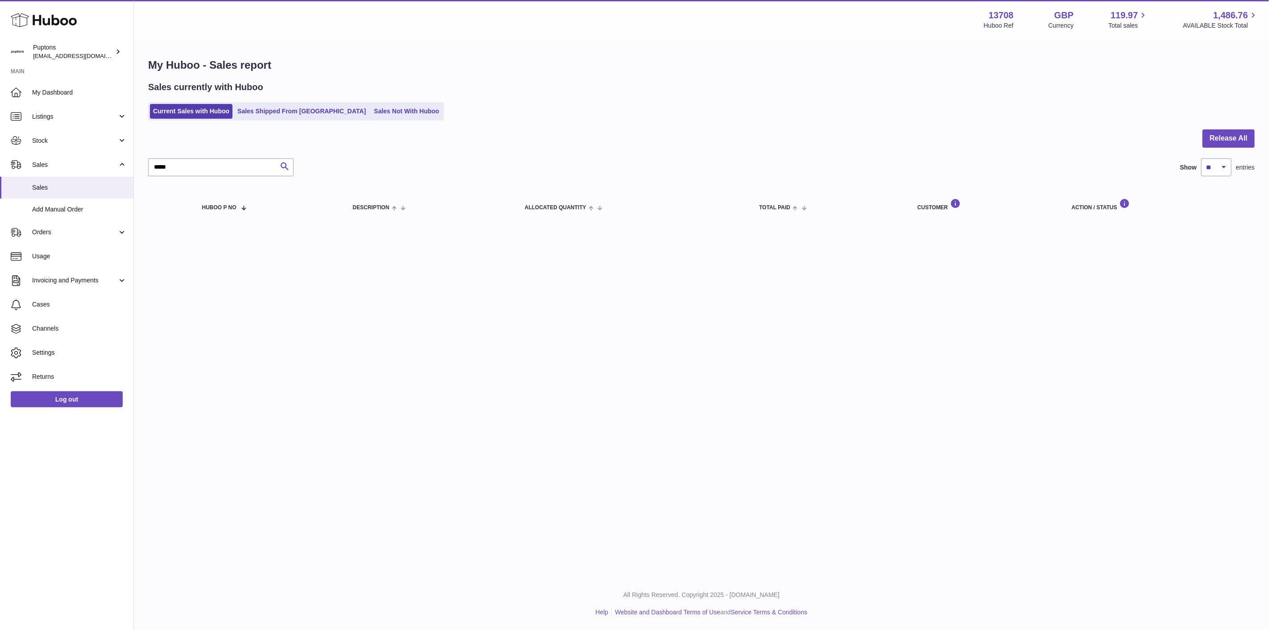
click at [384, 115] on link "Sales Not With Huboo" at bounding box center [406, 111] width 71 height 15
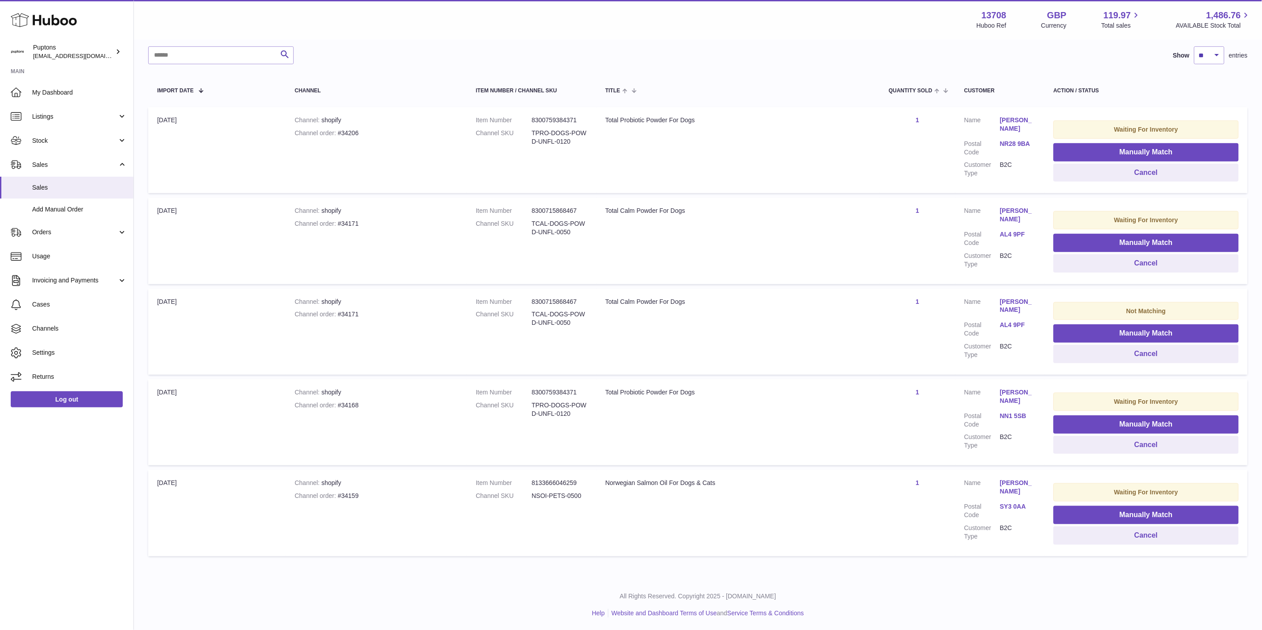
scroll to position [132, 0]
click at [572, 496] on dd "NSOI-PETS-0500" at bounding box center [559, 495] width 56 height 8
drag, startPoint x: 362, startPoint y: 497, endPoint x: 338, endPoint y: 498, distance: 24.1
click at [338, 498] on div "Channel order #34159" at bounding box center [376, 495] width 163 height 8
copy div "34159"
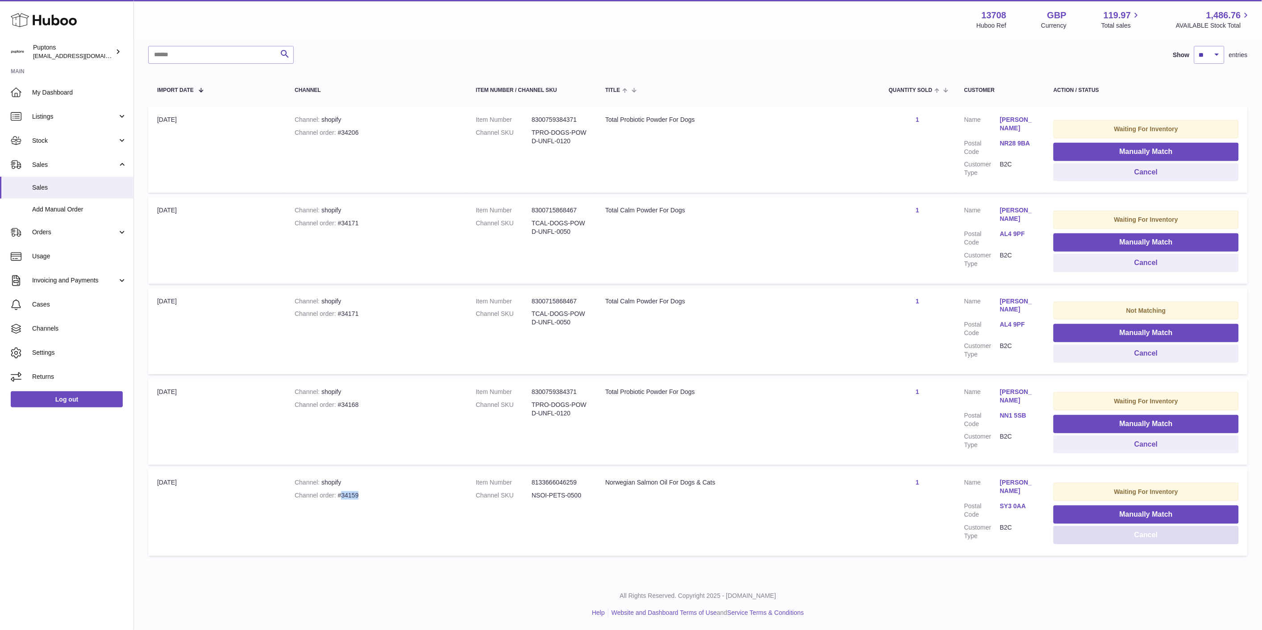
click at [1161, 539] on button "Cancel" at bounding box center [1145, 535] width 185 height 18
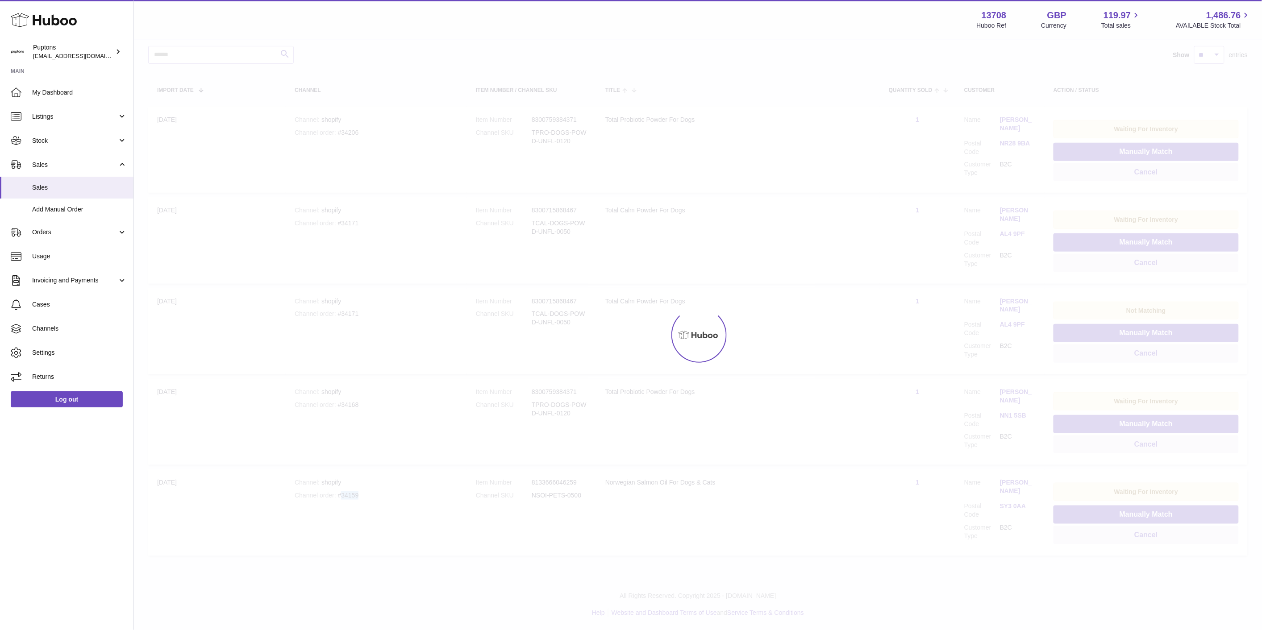
scroll to position [41, 0]
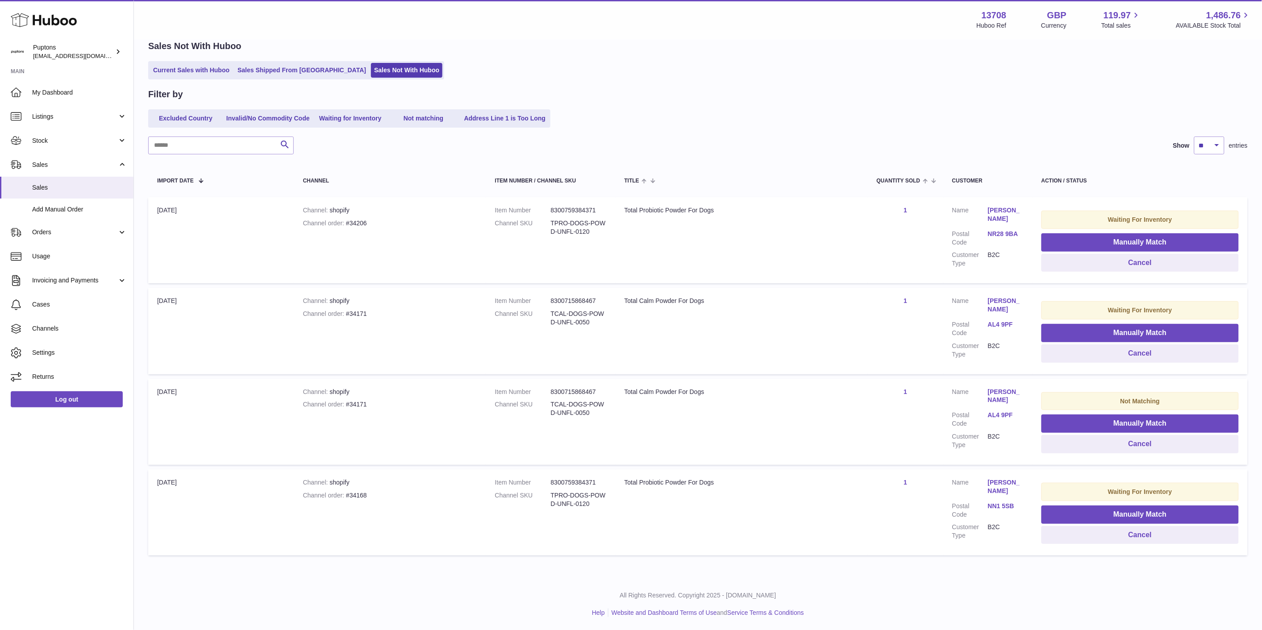
click at [61, 141] on span "Stock" at bounding box center [74, 141] width 85 height 8
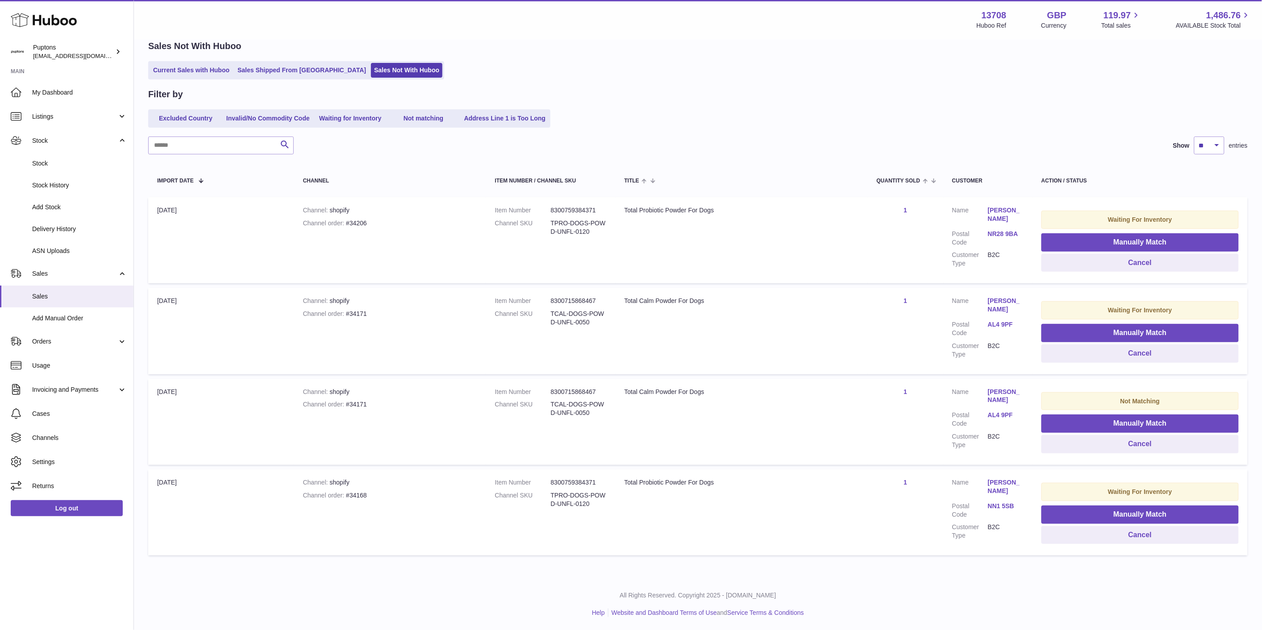
click at [72, 165] on span "Stock" at bounding box center [79, 163] width 95 height 8
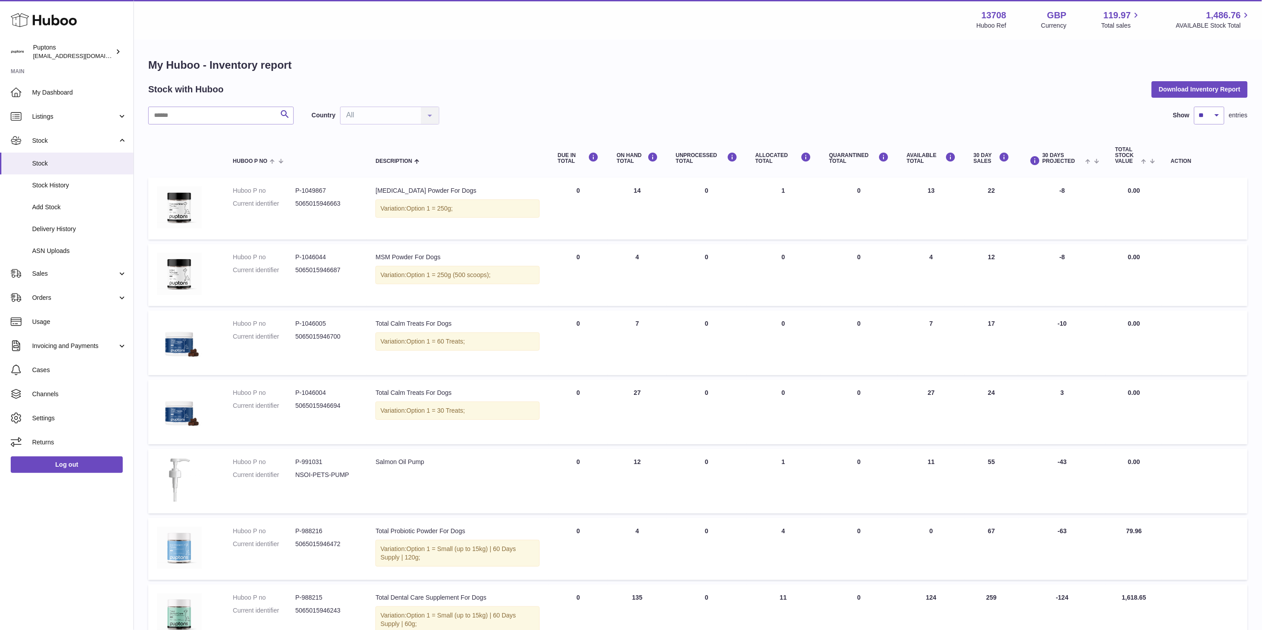
click at [52, 278] on span "Sales" at bounding box center [74, 274] width 85 height 8
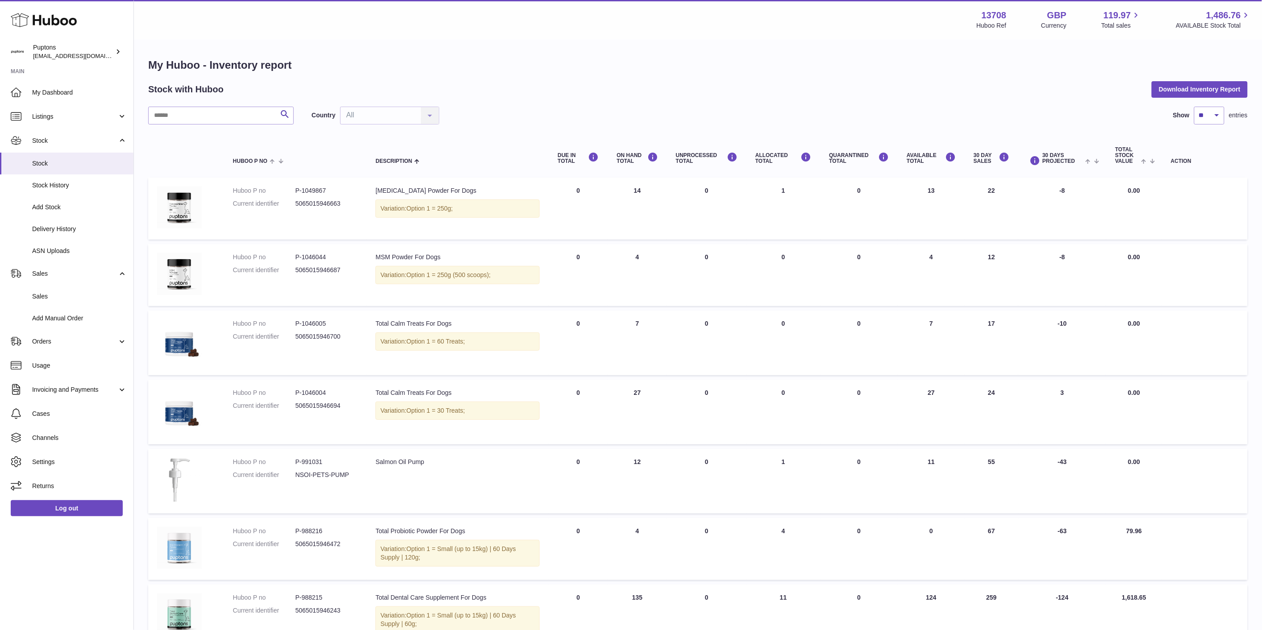
click at [58, 296] on span "Sales" at bounding box center [79, 296] width 95 height 8
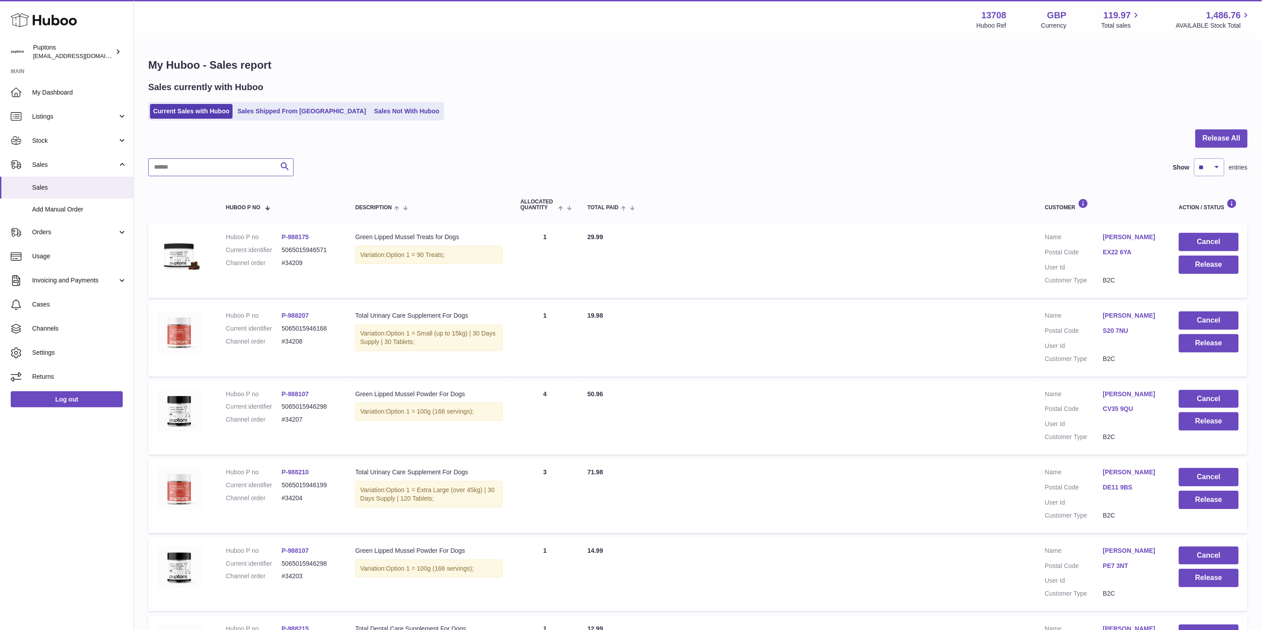
click at [194, 170] on input "text" at bounding box center [220, 167] width 145 height 18
paste input "*****"
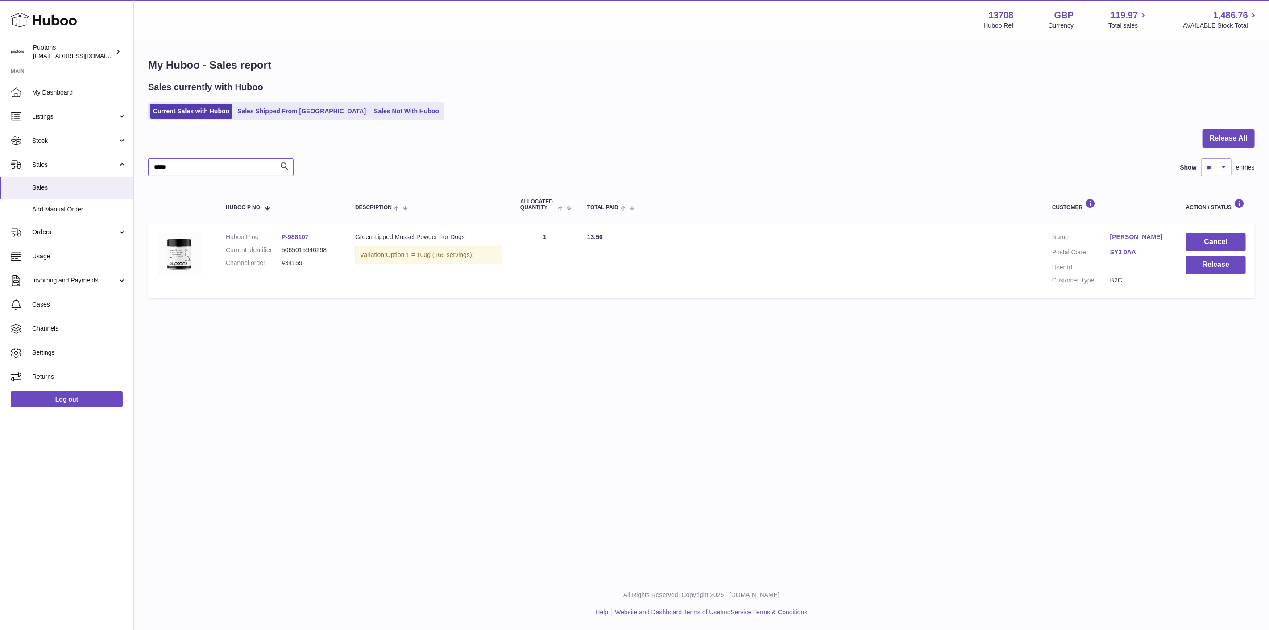
type input "*****"
click at [1208, 245] on button "Cancel" at bounding box center [1216, 242] width 60 height 18
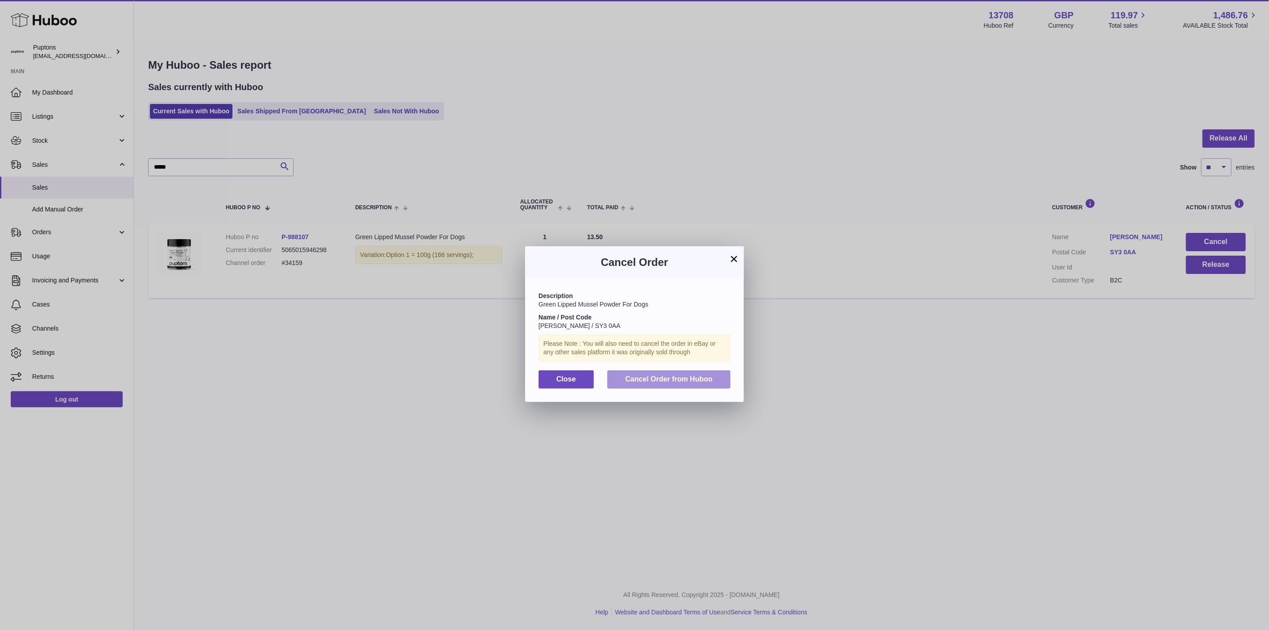
click at [690, 383] on span "Cancel Order from Huboo" at bounding box center [668, 379] width 87 height 8
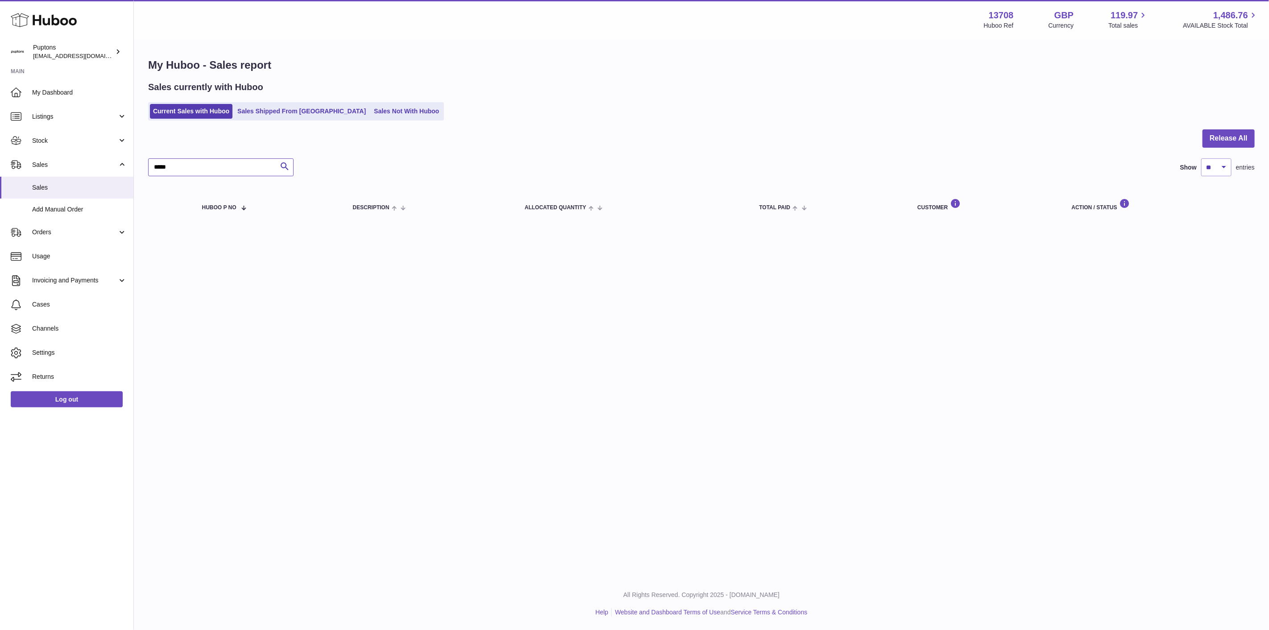
drag, startPoint x: 179, startPoint y: 171, endPoint x: 112, endPoint y: 177, distance: 68.1
click at [112, 176] on div "Huboo Puptons [EMAIL_ADDRESS][DOMAIN_NAME] Main My Dashboard Listings Not with …" at bounding box center [634, 315] width 1269 height 630
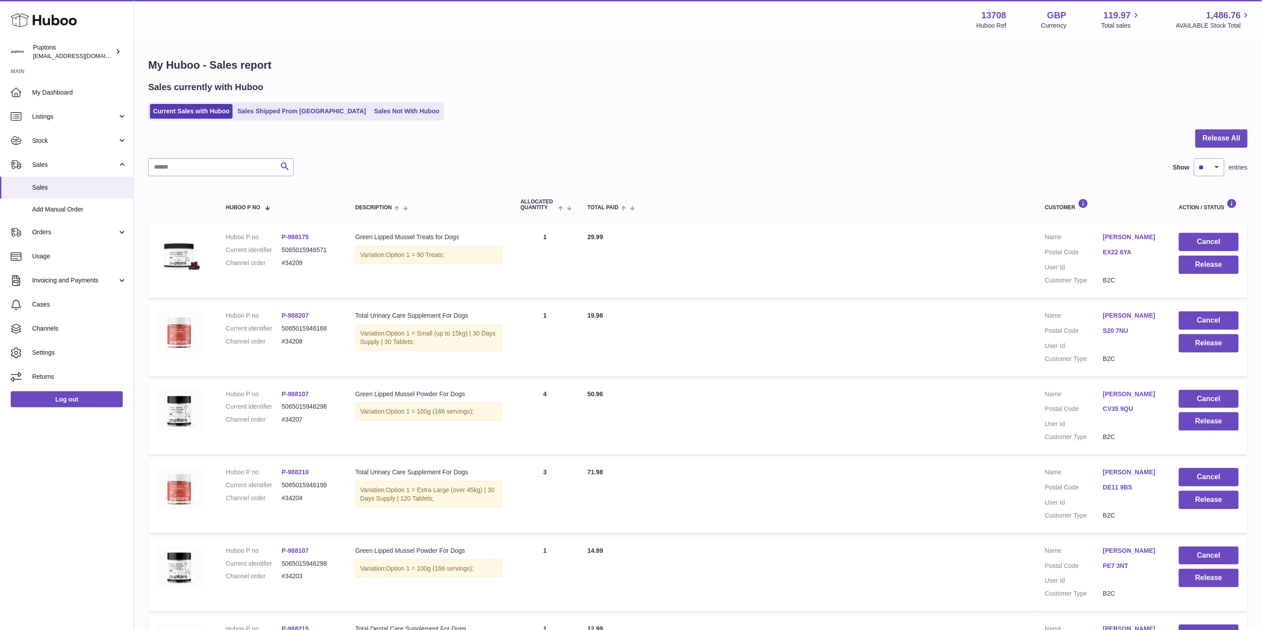
click at [362, 100] on div "Sales currently with Huboo Current Sales with Huboo Sales Shipped From [GEOGRAP…" at bounding box center [697, 100] width 1099 height 39
click at [371, 109] on link "Sales Not With Huboo" at bounding box center [406, 111] width 71 height 15
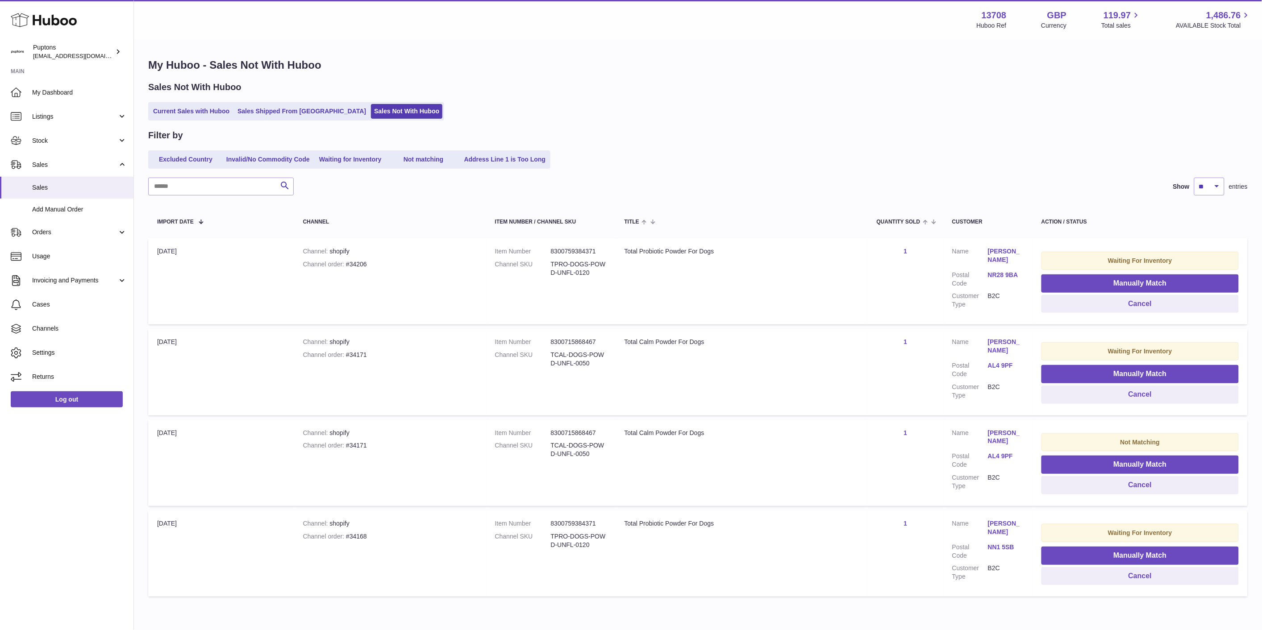
click at [179, 116] on link "Current Sales with Huboo" at bounding box center [191, 111] width 83 height 15
